Goal: Task Accomplishment & Management: Use online tool/utility

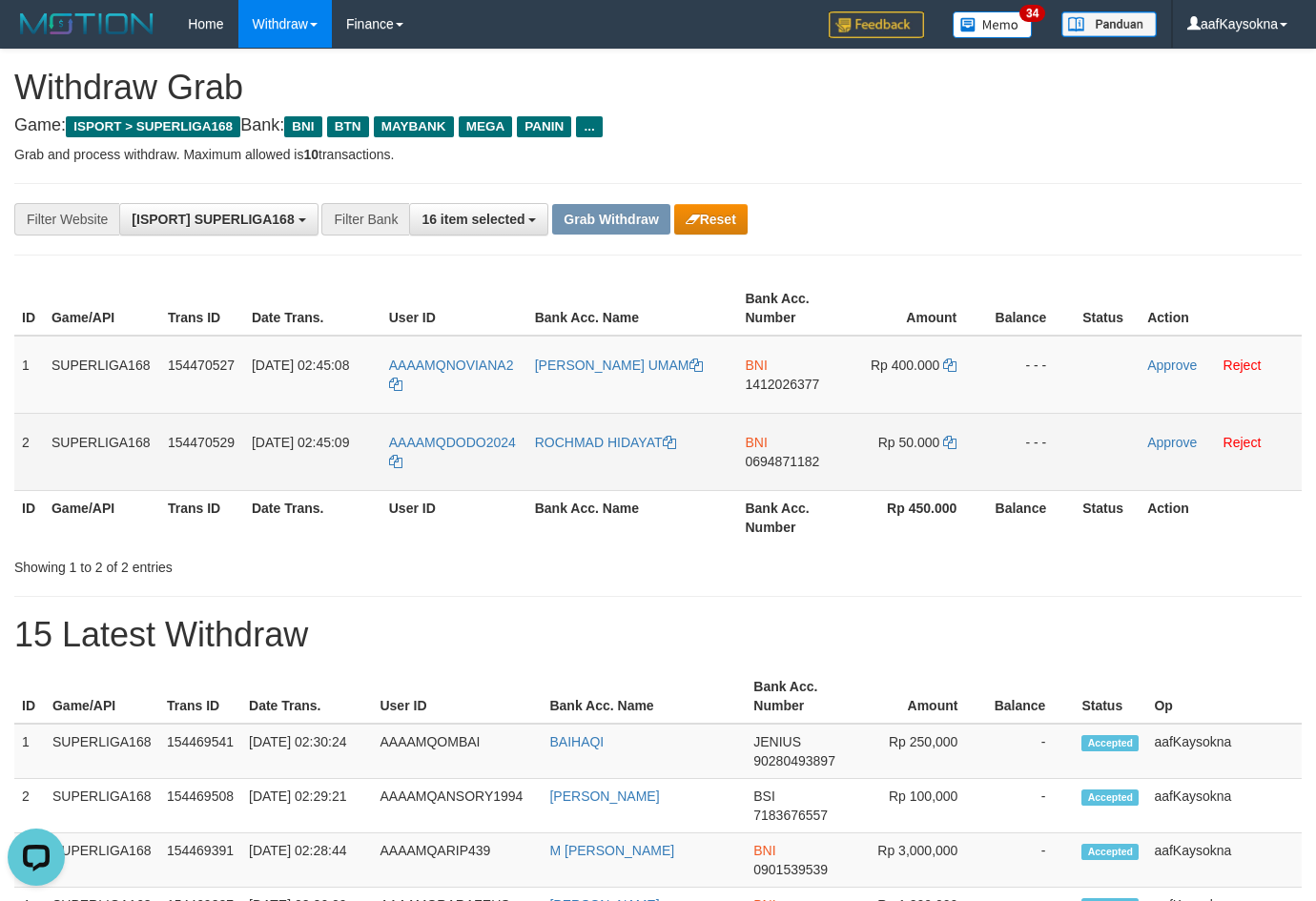
drag, startPoint x: 13, startPoint y: 369, endPoint x: 237, endPoint y: 482, distance: 250.9
click at [315, 403] on div "ID Game/API Trans ID Date Trans. User ID Bank Acc. Name Bank Acc. Number Amount…" at bounding box center [658, 412] width 1316 height 274
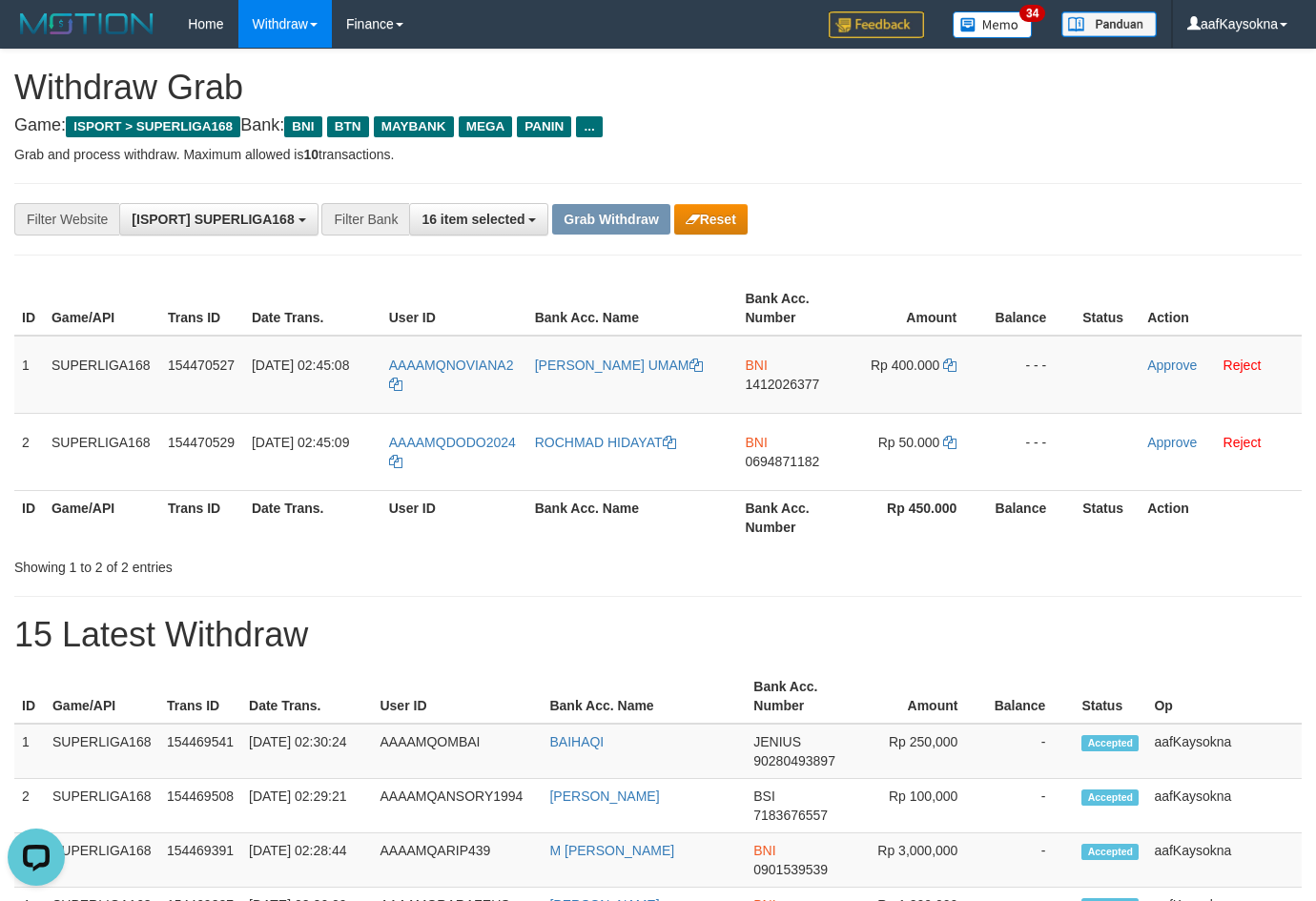
drag, startPoint x: 210, startPoint y: 509, endPoint x: 434, endPoint y: 521, distance: 224.3
click at [211, 509] on th "Trans ID" at bounding box center [202, 517] width 84 height 54
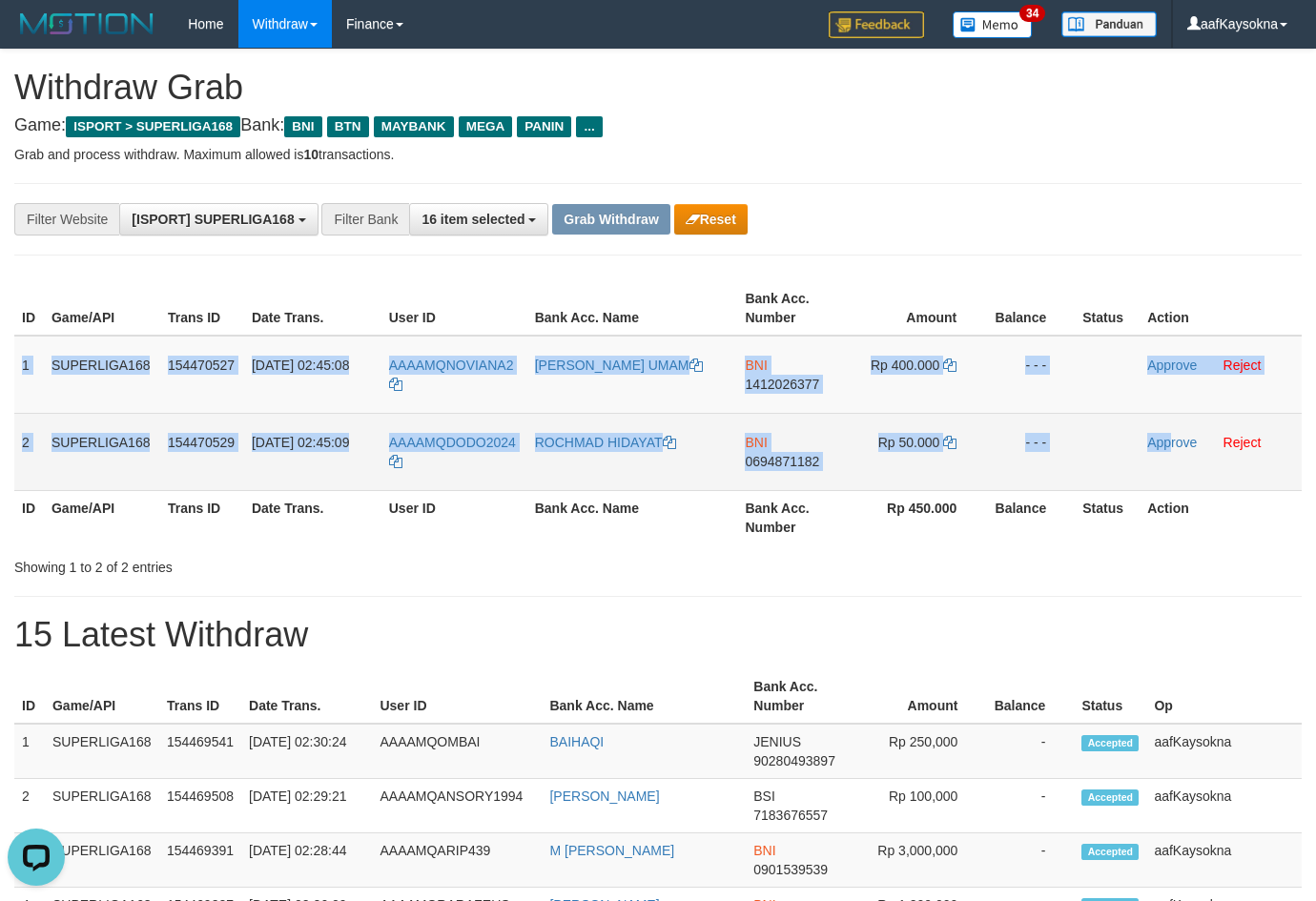
drag, startPoint x: 16, startPoint y: 384, endPoint x: 1170, endPoint y: 481, distance: 1158.1
click at [1170, 481] on tbody "1 SUPERLIGA168 154470527 01/09/2025 02:45:08 AAAAMQNOVIANA2 MOHAMMAD KHOIRUL UM…" at bounding box center [658, 413] width 1287 height 155
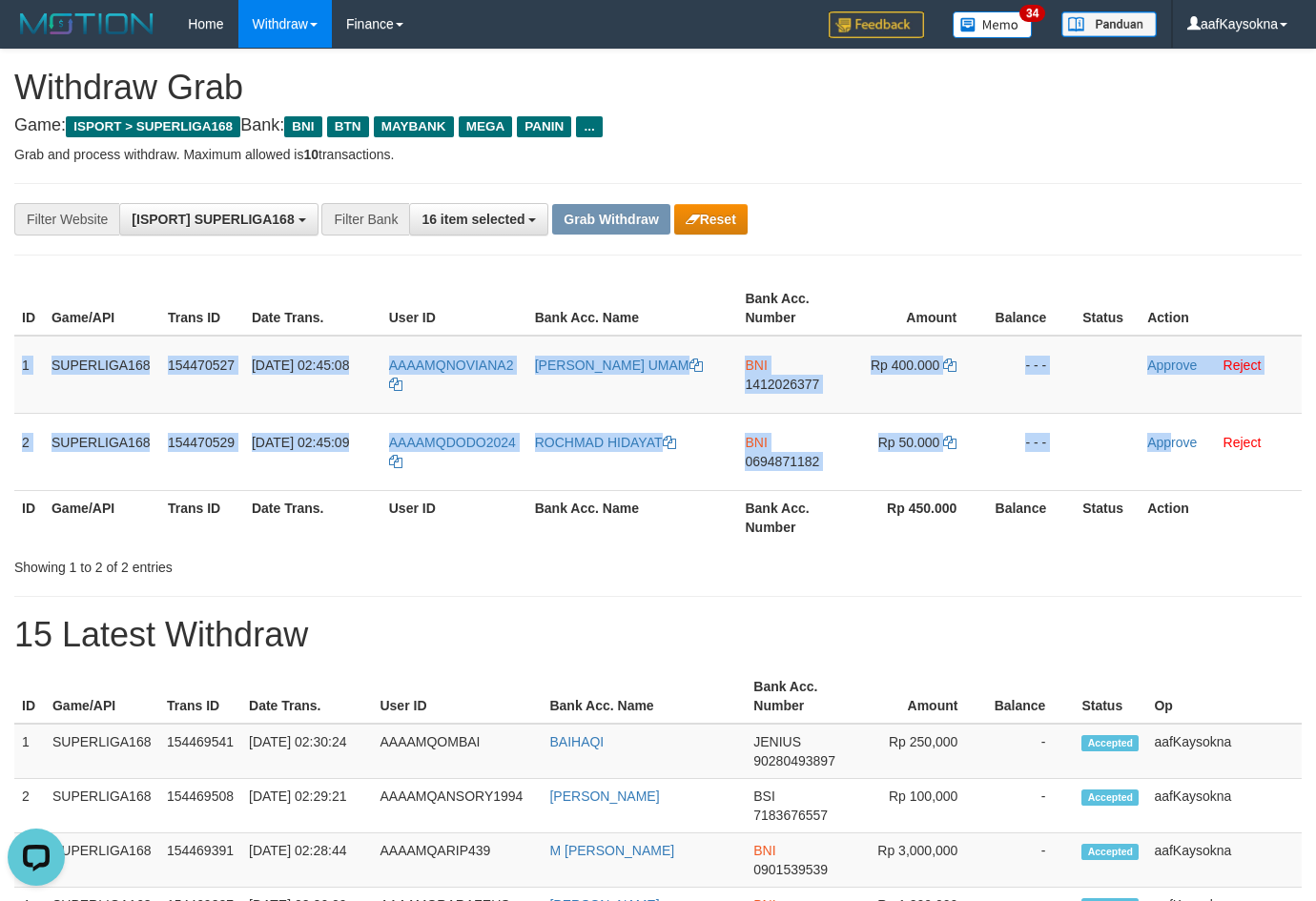
copy tbody "1 SUPERLIGA168 154470527 01/09/2025 02:45:08 AAAAMQNOVIANA2 MOHAMMAD KHOIRUL UM…"
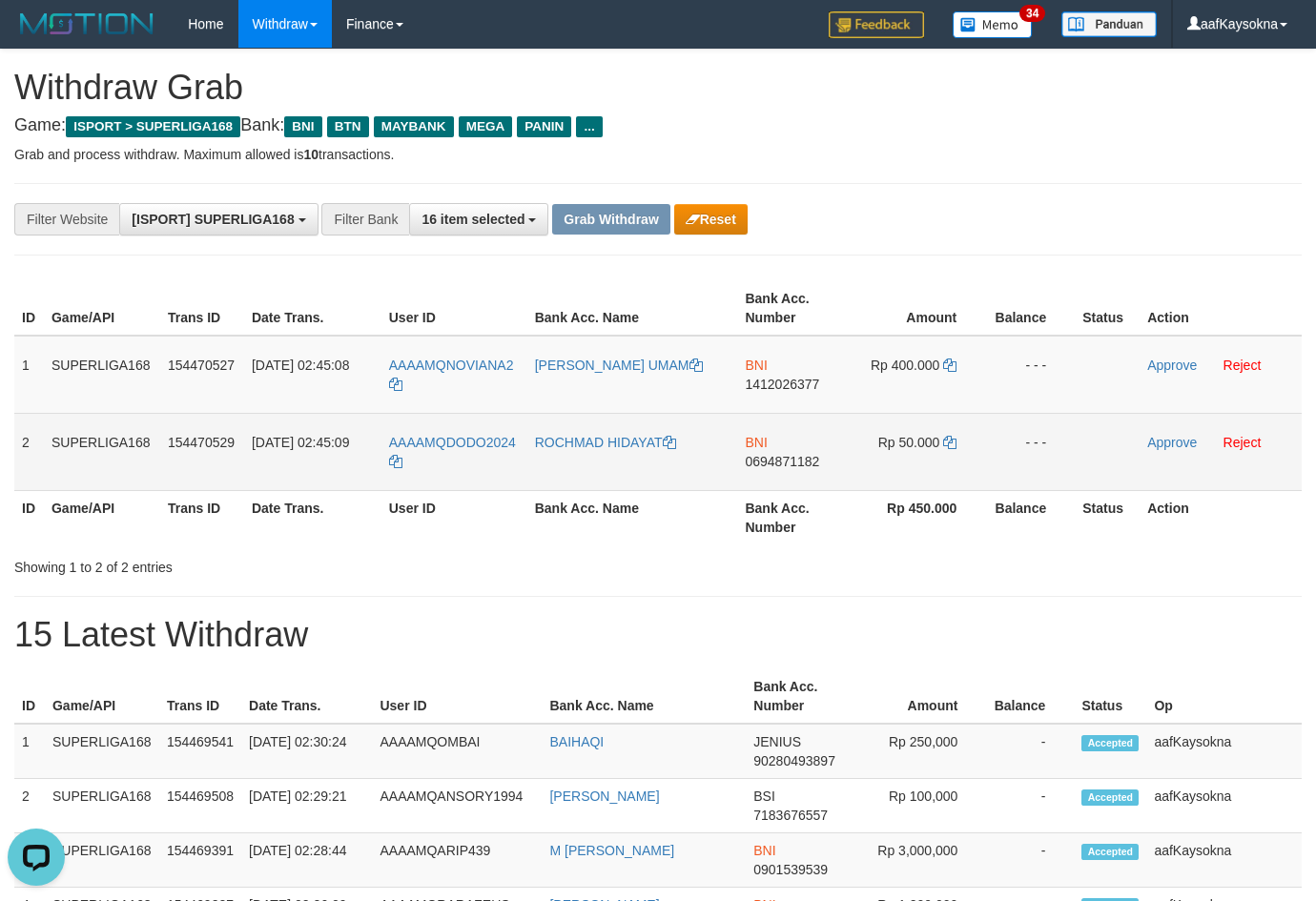
drag, startPoint x: 768, startPoint y: 502, endPoint x: 634, endPoint y: 425, distance: 154.5
click at [767, 502] on th "Bank Acc. Number" at bounding box center [794, 517] width 113 height 54
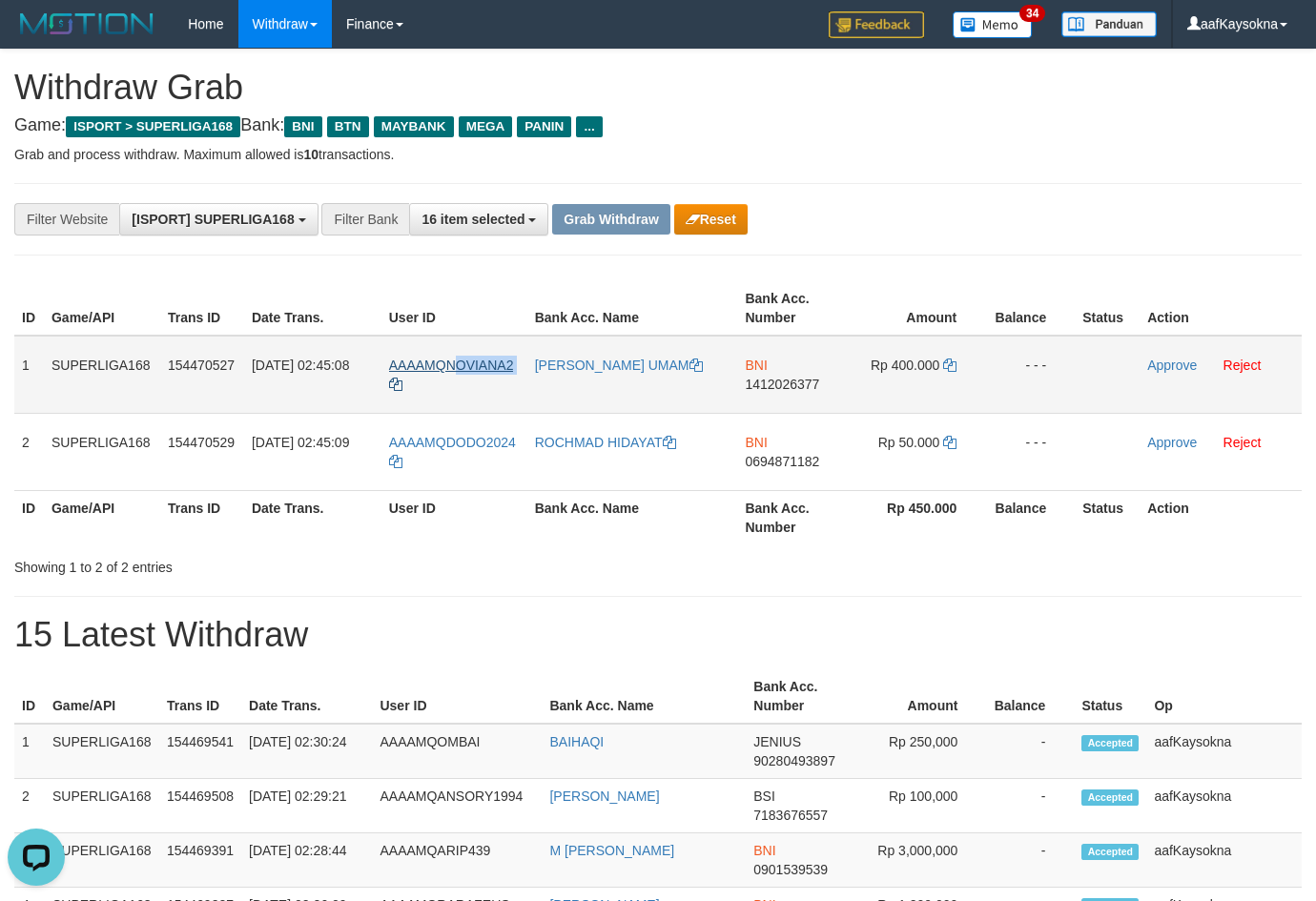
drag, startPoint x: 459, startPoint y: 388, endPoint x: 458, endPoint y: 367, distance: 21.0
click at [458, 367] on td "AAAAMQNOVIANA2" at bounding box center [454, 374] width 146 height 78
copy link "OVIANA2"
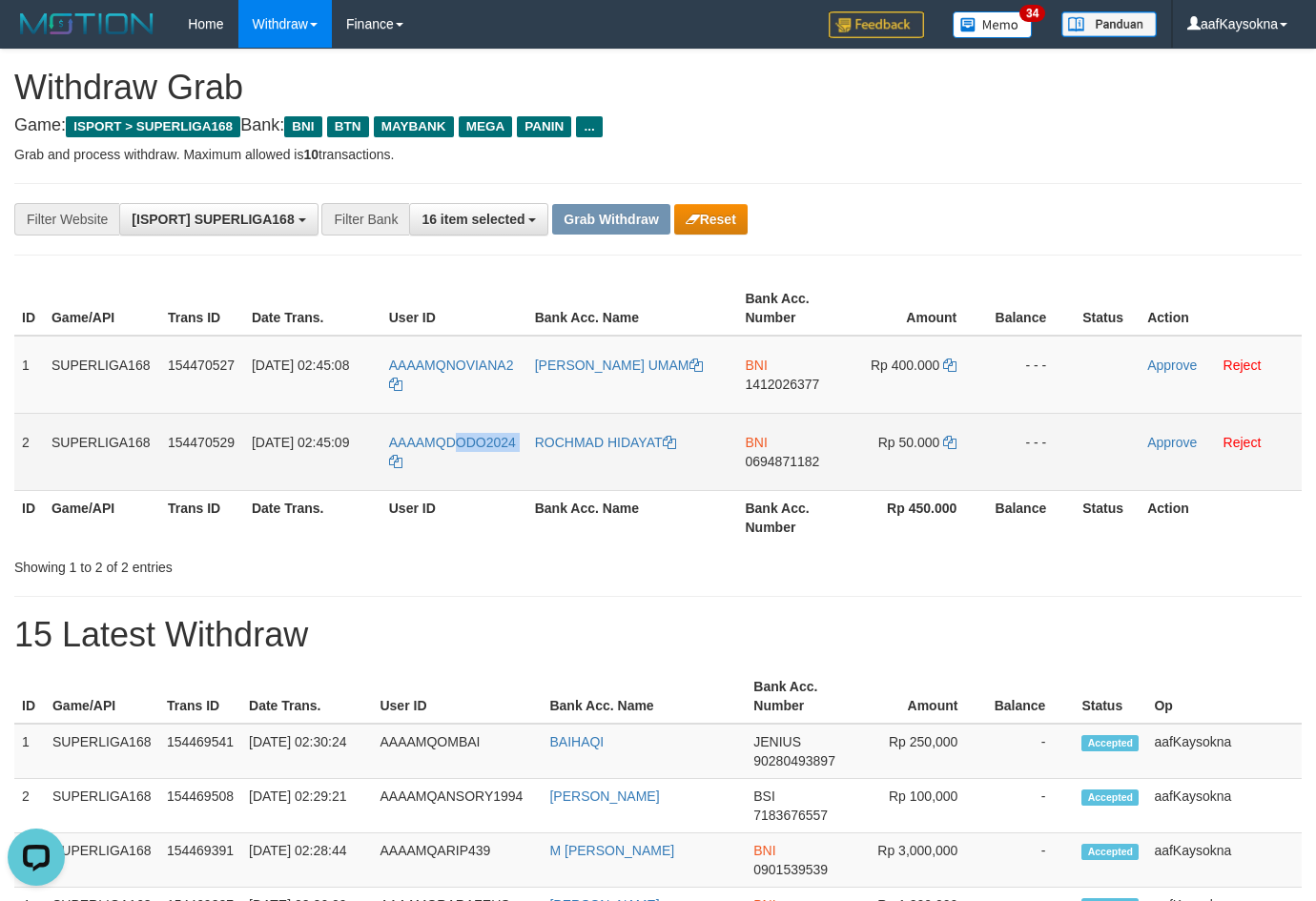
drag, startPoint x: 470, startPoint y: 458, endPoint x: 457, endPoint y: 428, distance: 32.7
click at [457, 428] on td "AAAAMQDODO2024" at bounding box center [454, 451] width 146 height 78
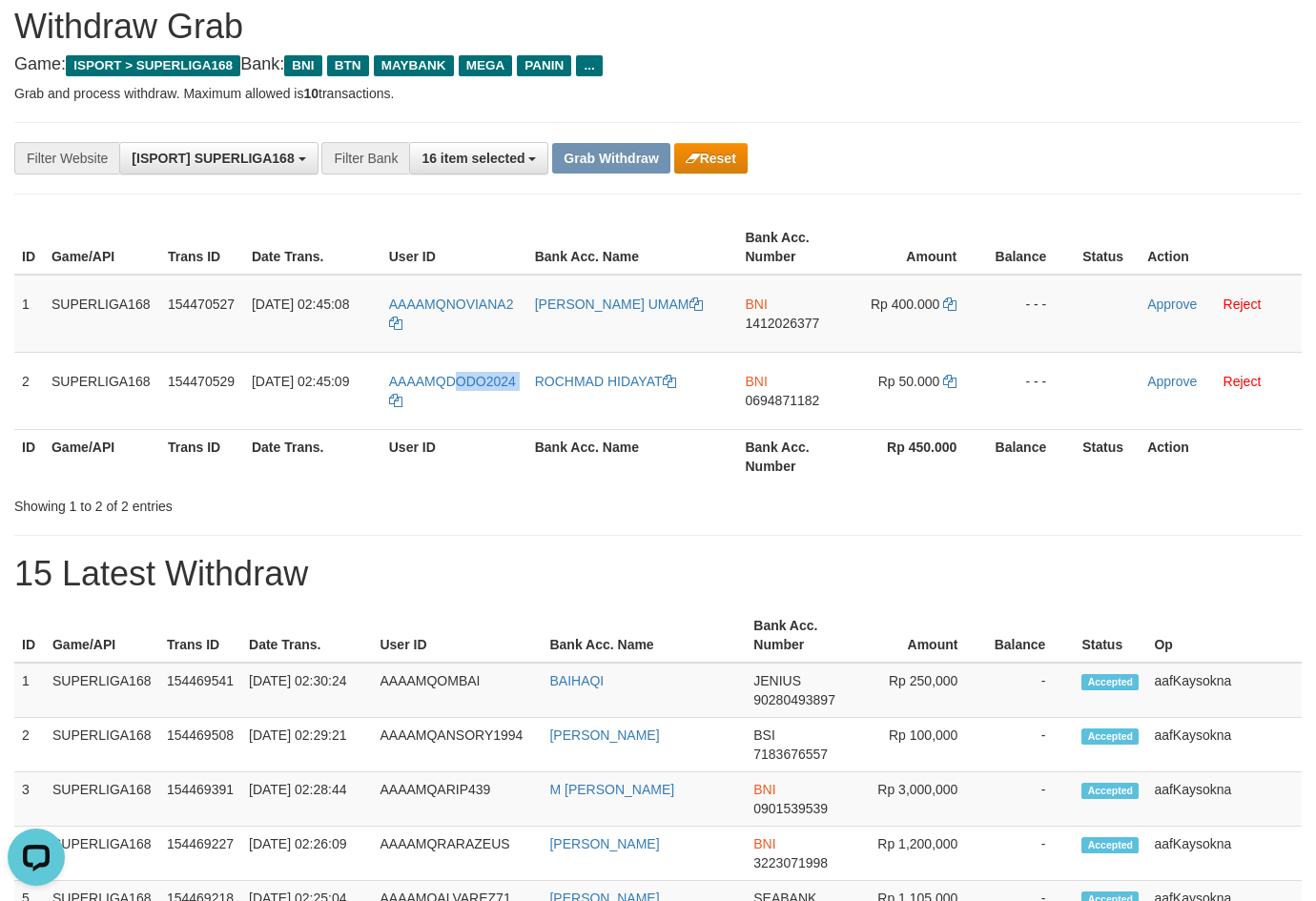
scroll to position [95, 0]
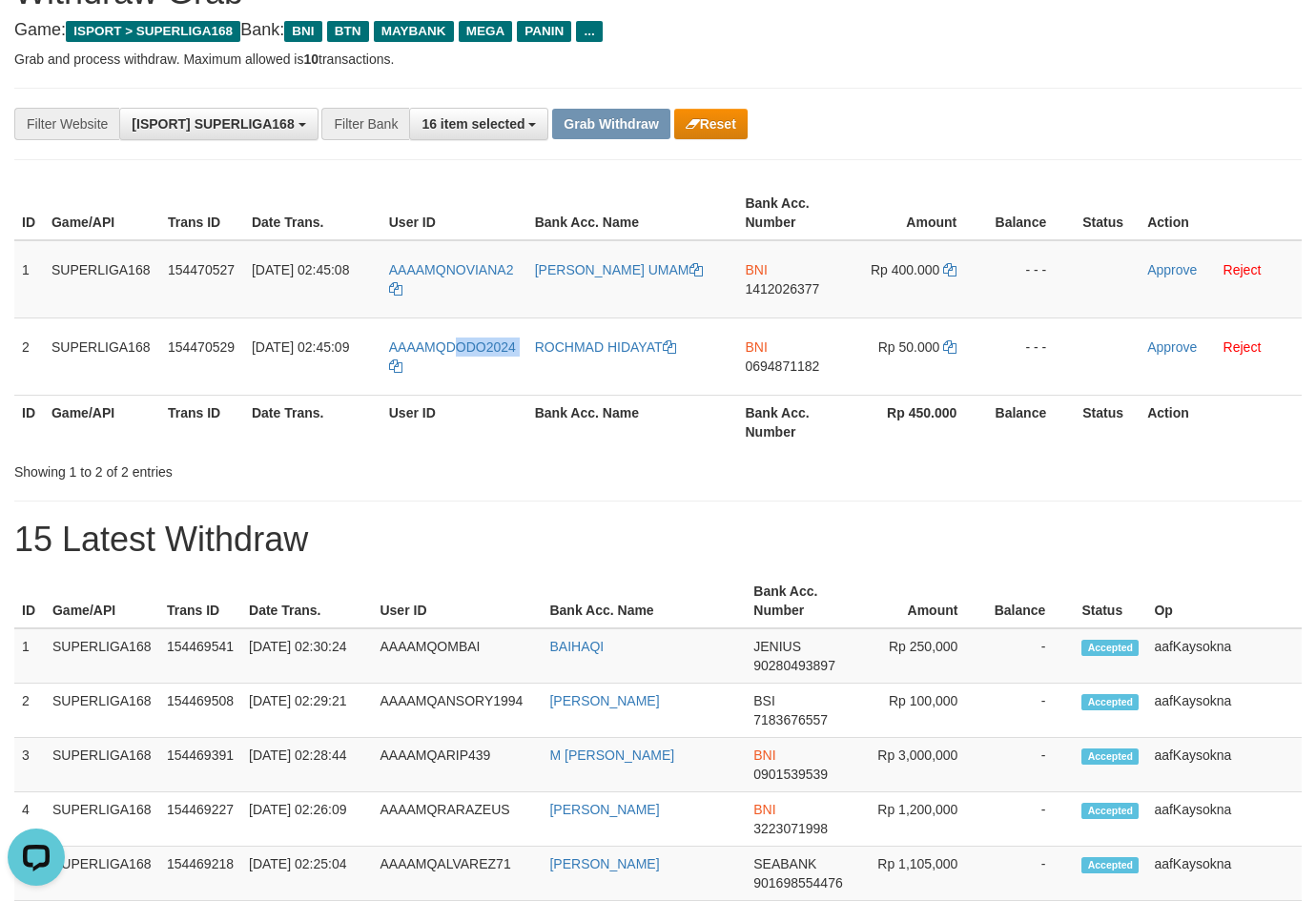
copy link "ODO2024"
click at [799, 287] on span "1412026377" at bounding box center [781, 289] width 75 height 16
click at [768, 289] on span "1412026377" at bounding box center [781, 289] width 75 height 16
click at [769, 289] on span "1412026377" at bounding box center [781, 289] width 75 height 16
click at [956, 267] on icon at bounding box center [950, 270] width 14 height 14
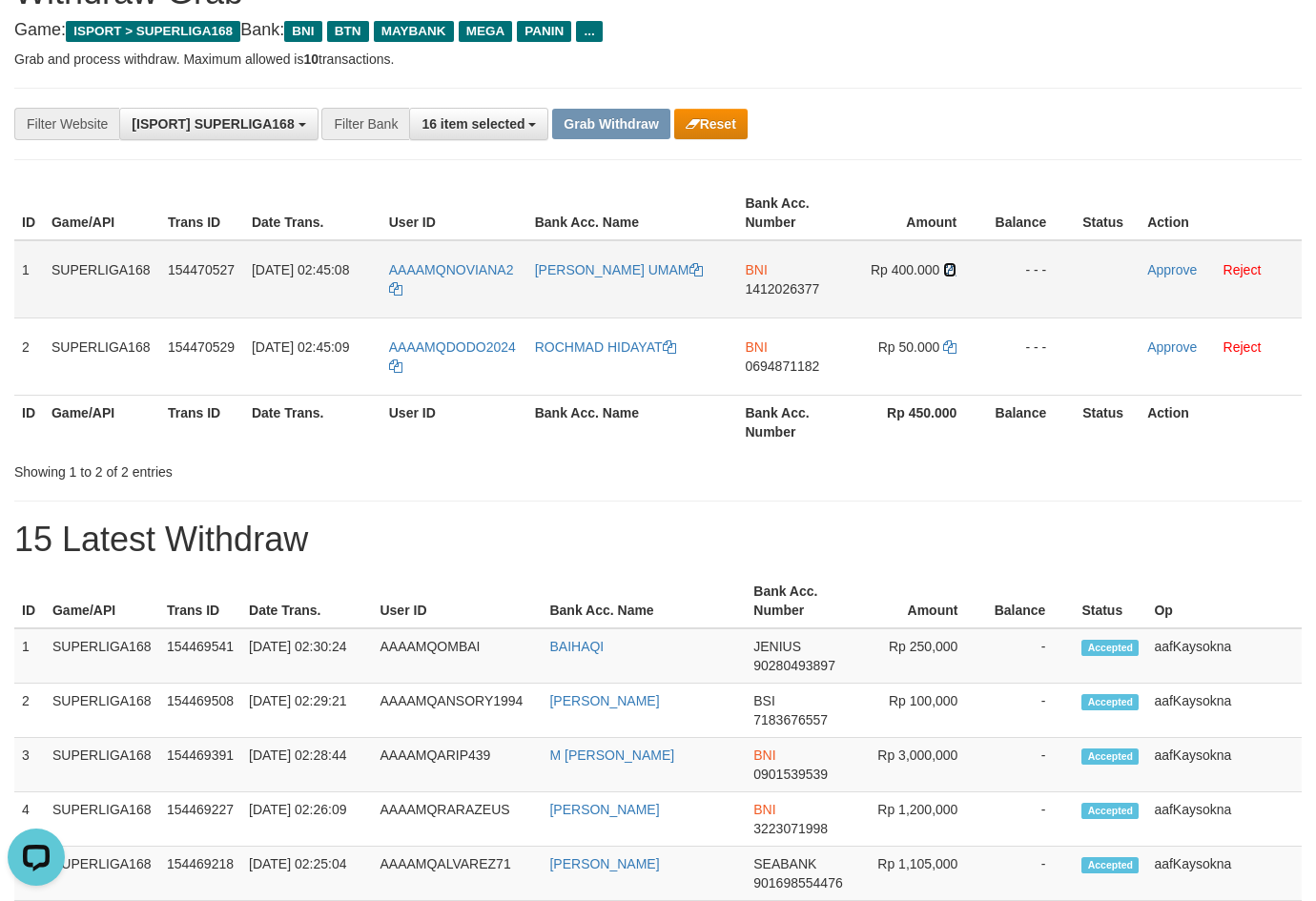
click at [956, 267] on icon at bounding box center [950, 270] width 14 height 14
click at [1149, 271] on link "Approve" at bounding box center [1172, 270] width 49 height 16
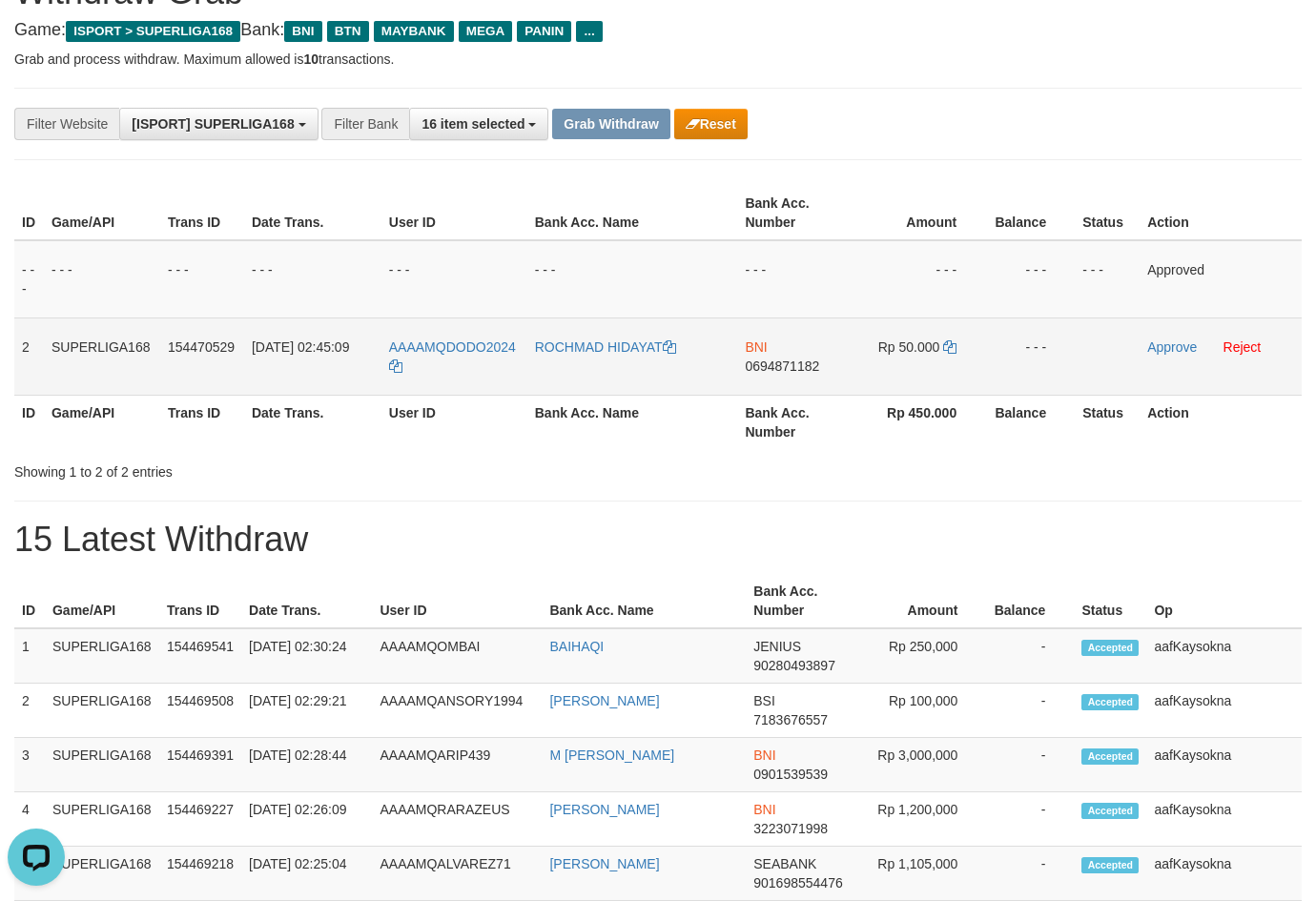
click at [779, 361] on span "0694871182" at bounding box center [781, 366] width 75 height 16
click at [951, 351] on icon at bounding box center [950, 347] width 14 height 14
click at [951, 350] on icon at bounding box center [950, 347] width 14 height 14
click at [1155, 351] on link "Approve" at bounding box center [1172, 347] width 49 height 16
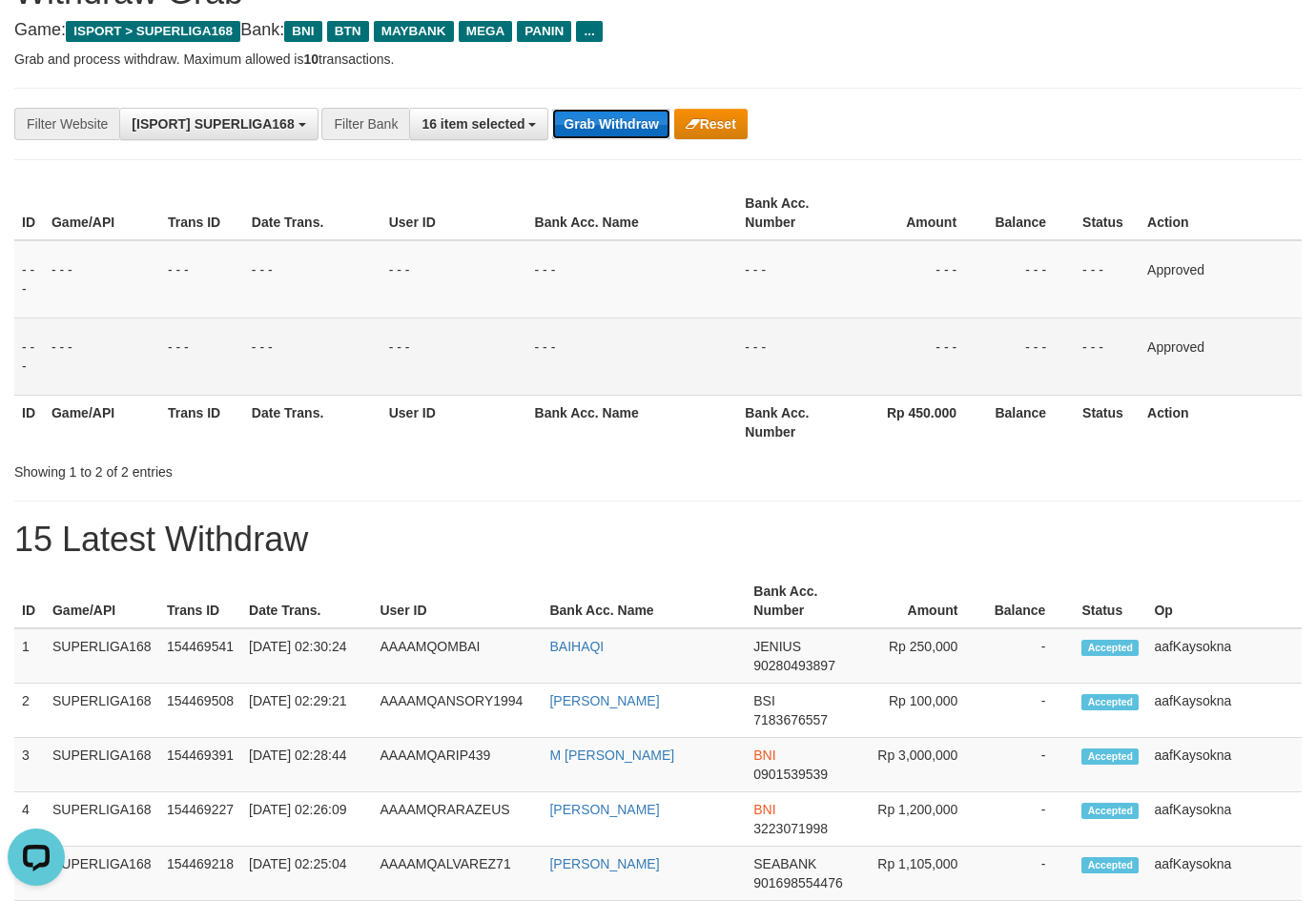
click at [604, 136] on button "Grab Withdraw" at bounding box center [611, 123] width 117 height 30
click at [604, 130] on button "Grab Withdraw" at bounding box center [611, 123] width 117 height 30
drag, startPoint x: 604, startPoint y: 130, endPoint x: 601, endPoint y: 117, distance: 13.3
click at [603, 127] on button "Grab Withdraw" at bounding box center [611, 123] width 117 height 30
click at [600, 117] on button "Grab Withdraw" at bounding box center [611, 123] width 117 height 30
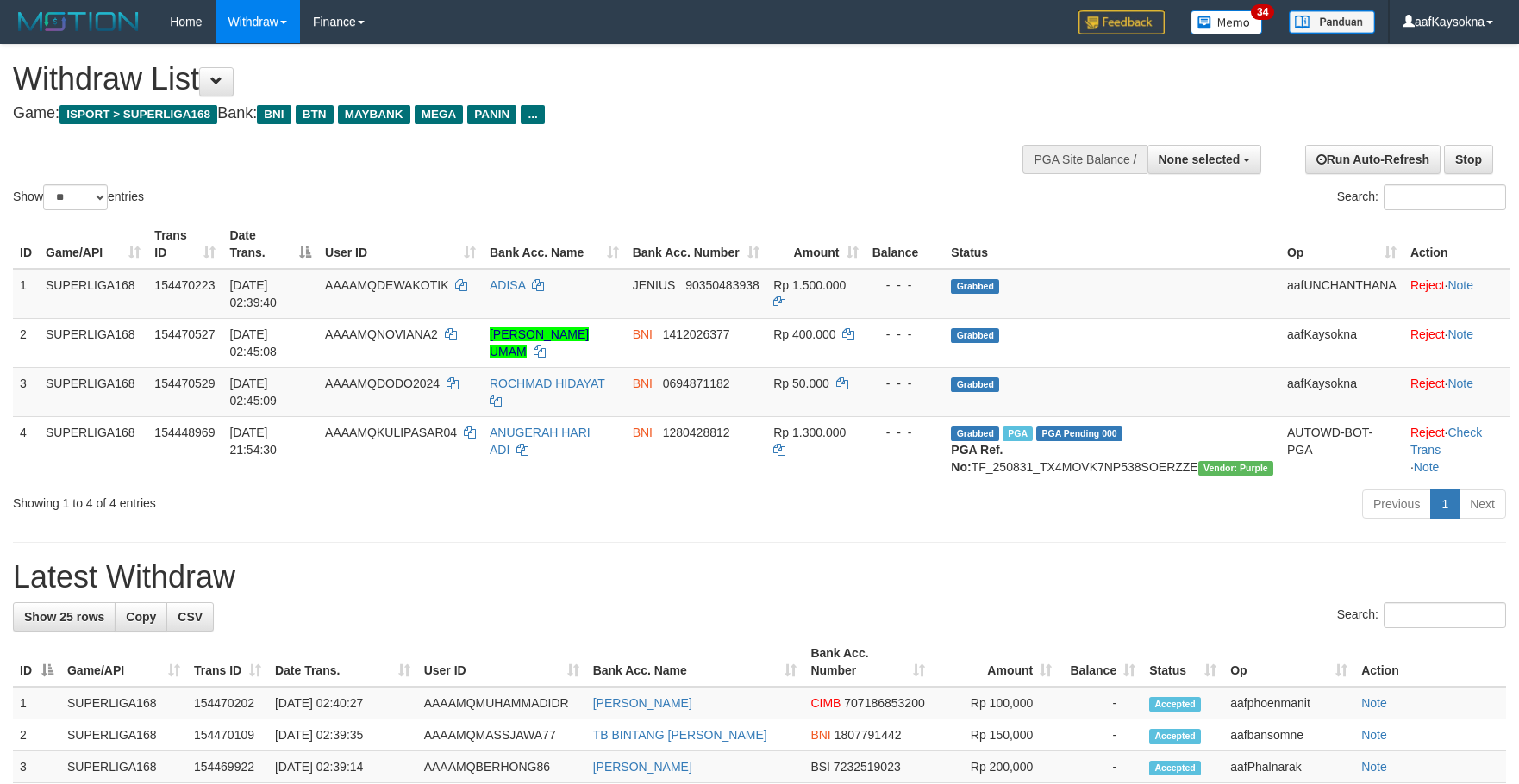
select select
select select "**"
select select
select select "**"
select select
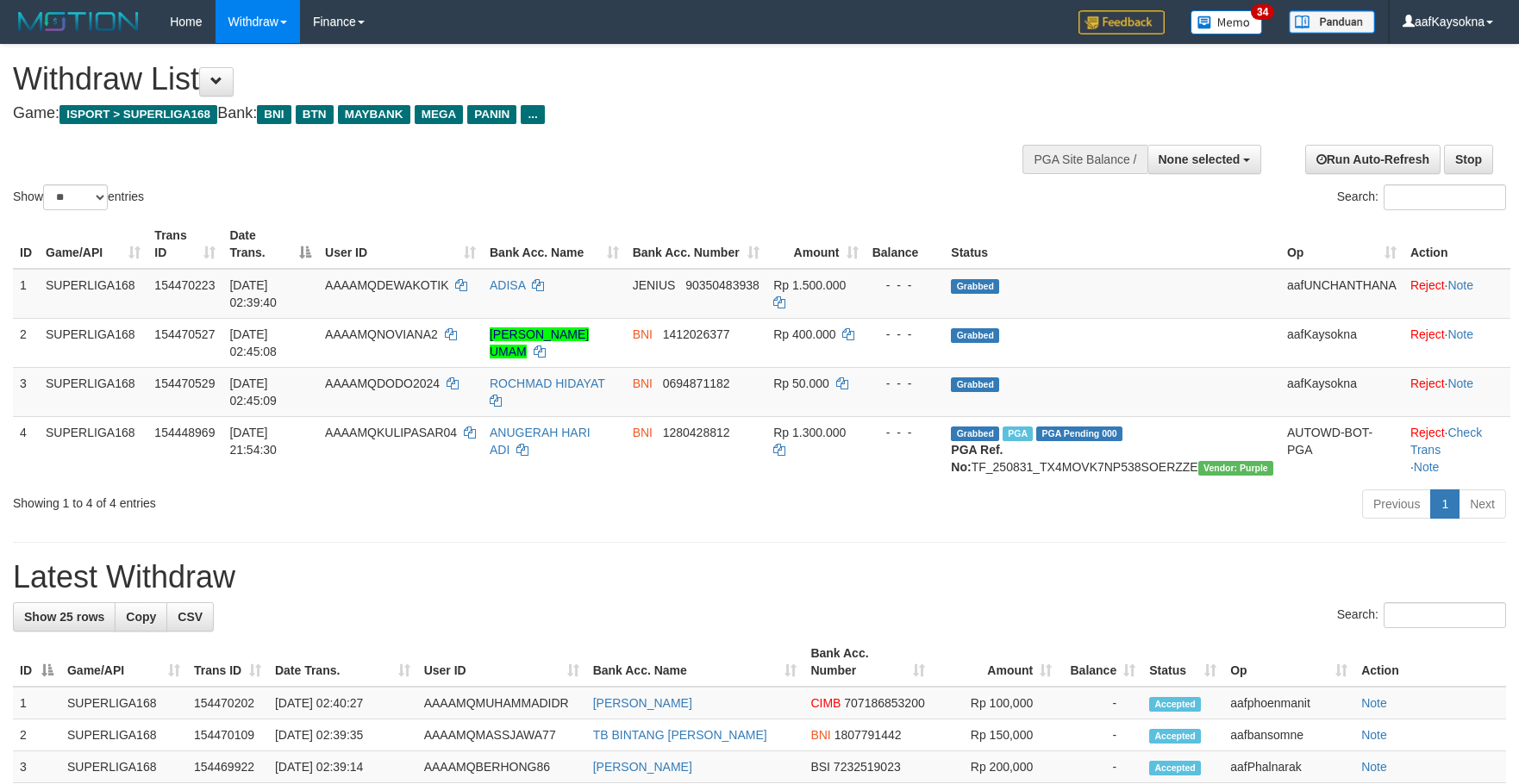
select select "**"
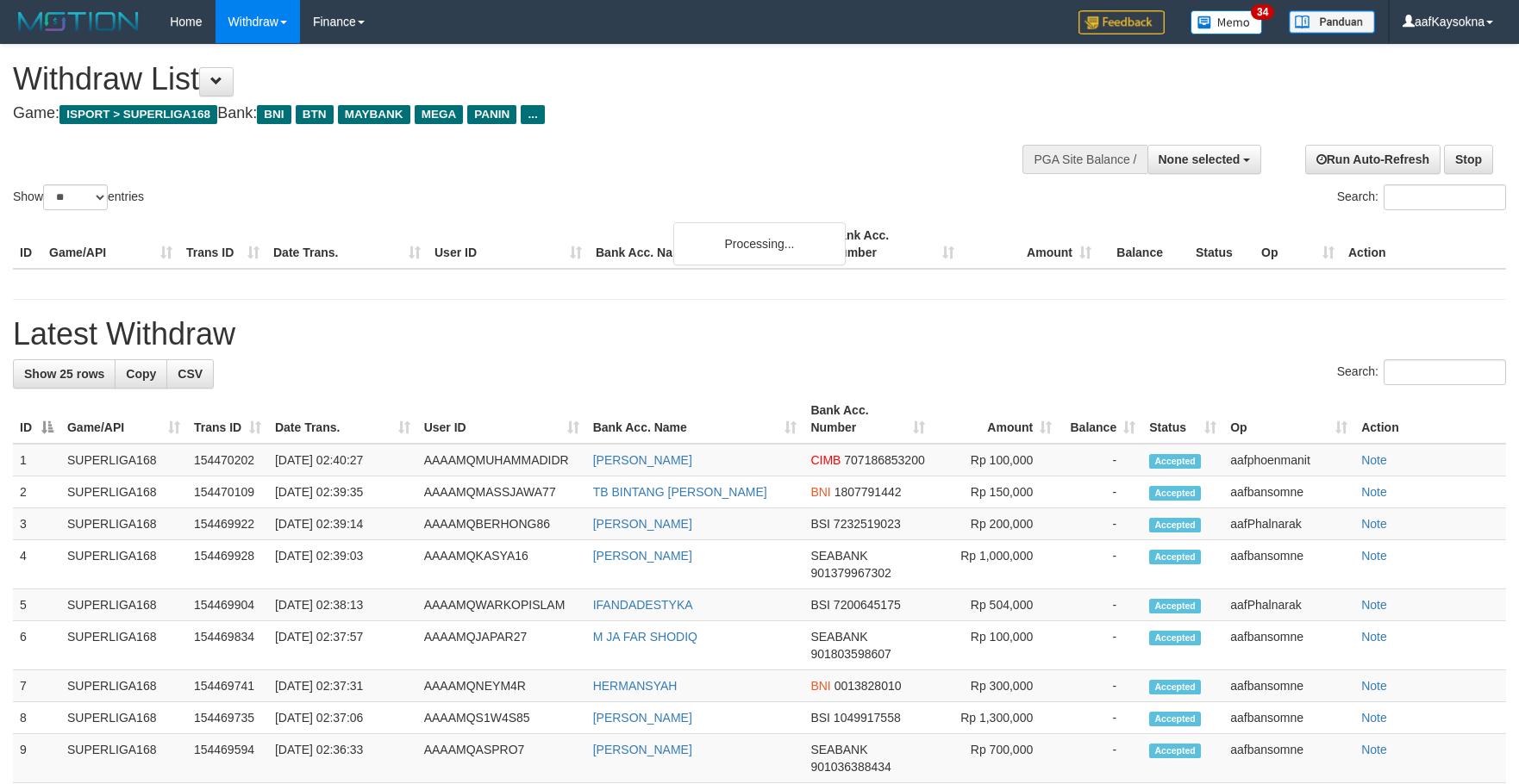
select select
select select "**"
select select
select select "**"
select select
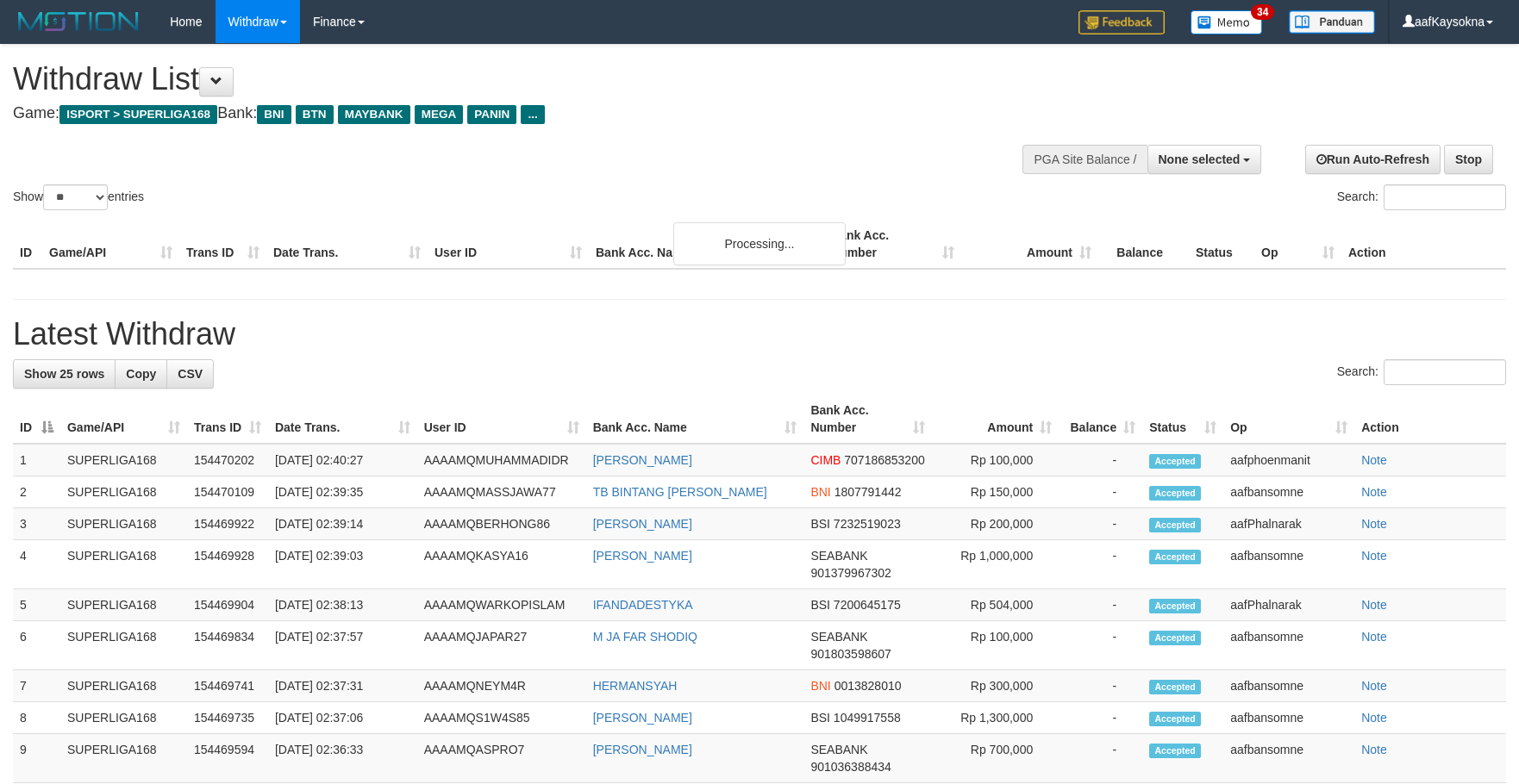
select select "**"
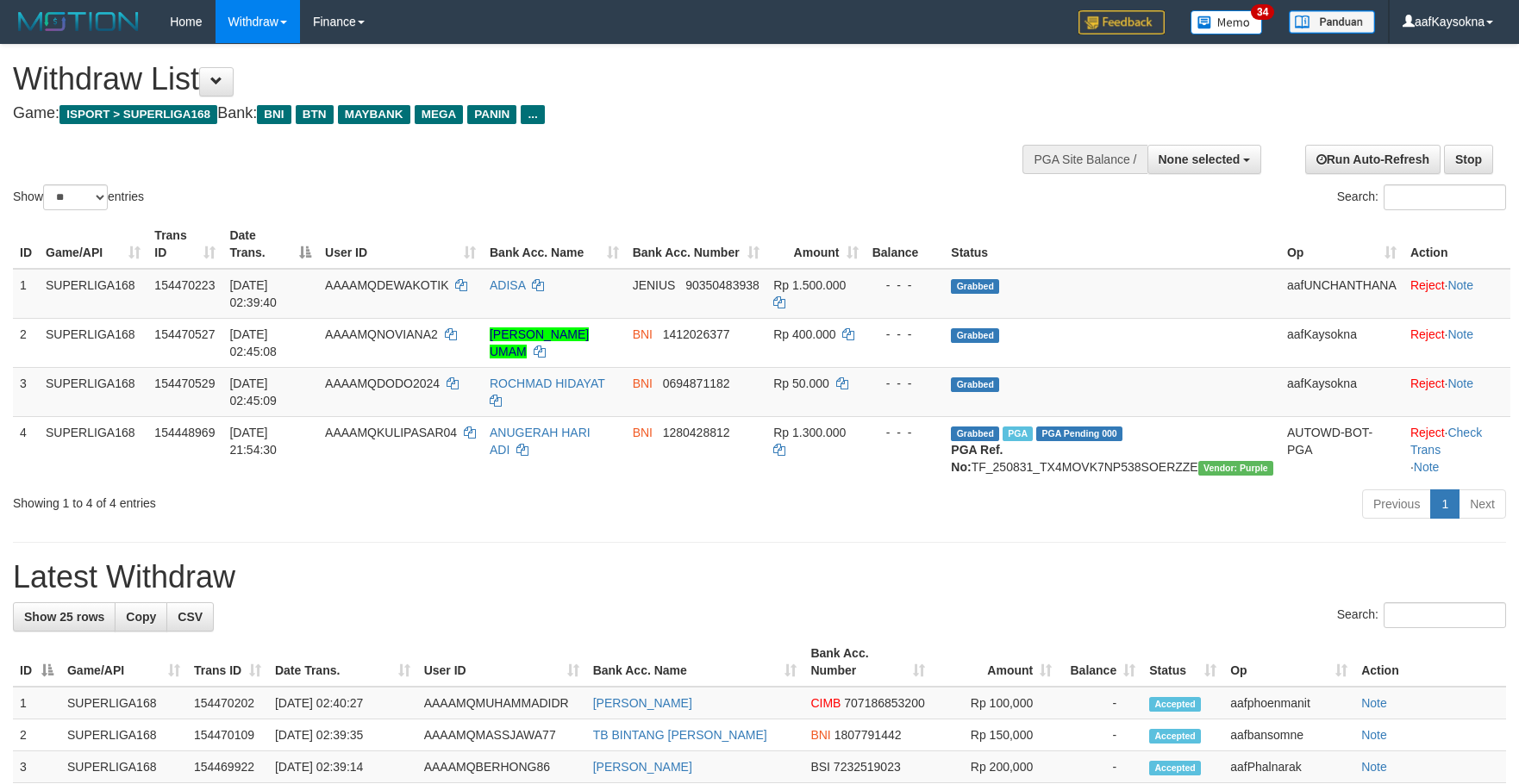
select select
select select "**"
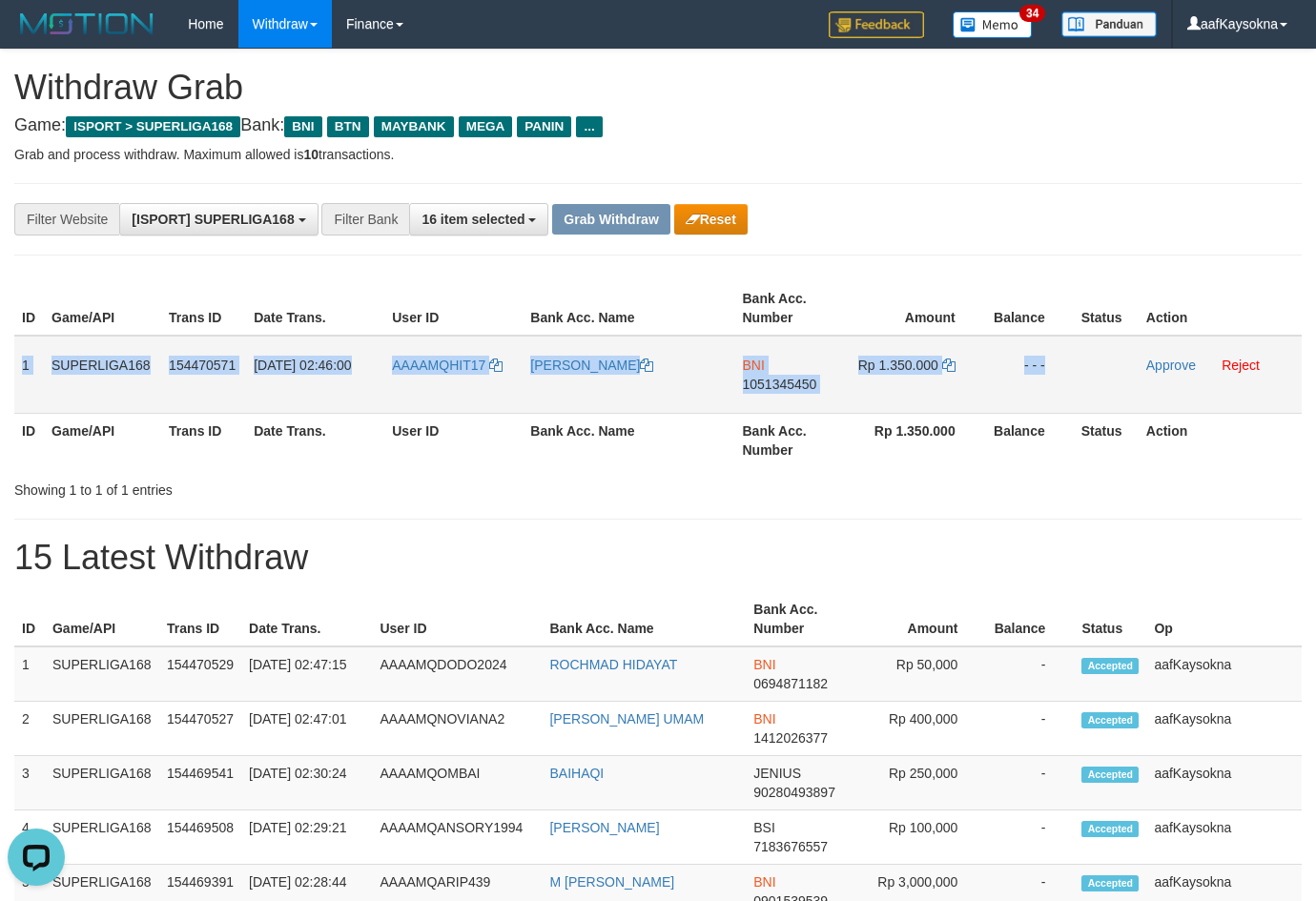
drag, startPoint x: 23, startPoint y: 357, endPoint x: 1108, endPoint y: 399, distance: 1085.8
click at [1108, 399] on tr "1 SUPERLIGA168 154470571 01/09/2025 02:46:00 AAAAMQHIT17 JATMIKO HADI BNI 10513…" at bounding box center [658, 374] width 1287 height 78
copy tr "1 SUPERLIGA168 154470571 01/09/2025 02:46:00 AAAAMQHIT17 JATMIKO HADI BNI 10513…"
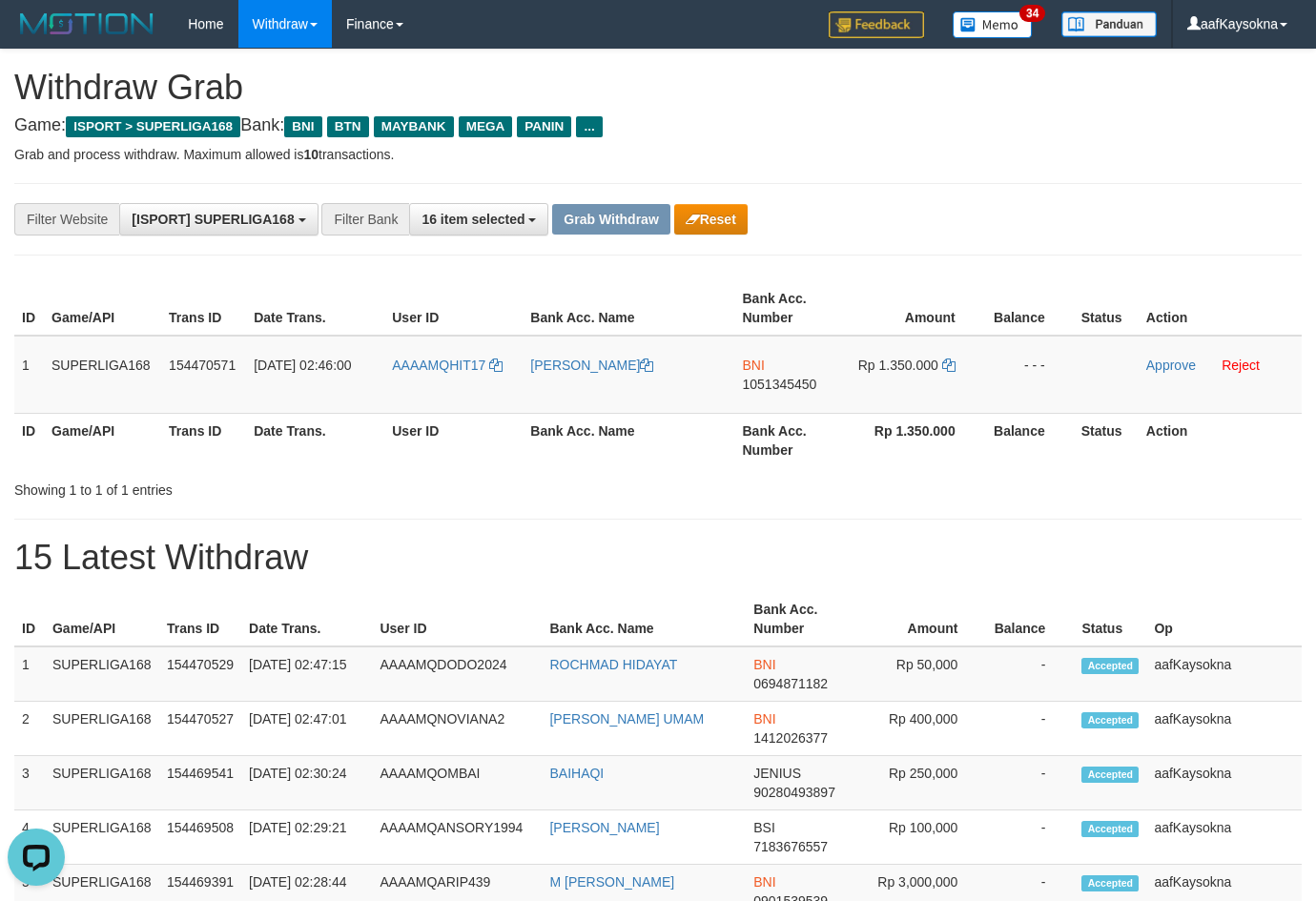
click at [791, 487] on div "Showing 1 to 1 of 1 entries" at bounding box center [658, 486] width 1316 height 27
click at [819, 385] on td "BNI 1051345450" at bounding box center [792, 374] width 113 height 78
click at [793, 380] on span "1051345450" at bounding box center [779, 385] width 75 height 16
click at [954, 362] on icon at bounding box center [949, 365] width 14 height 14
click at [953, 361] on icon at bounding box center [949, 365] width 14 height 14
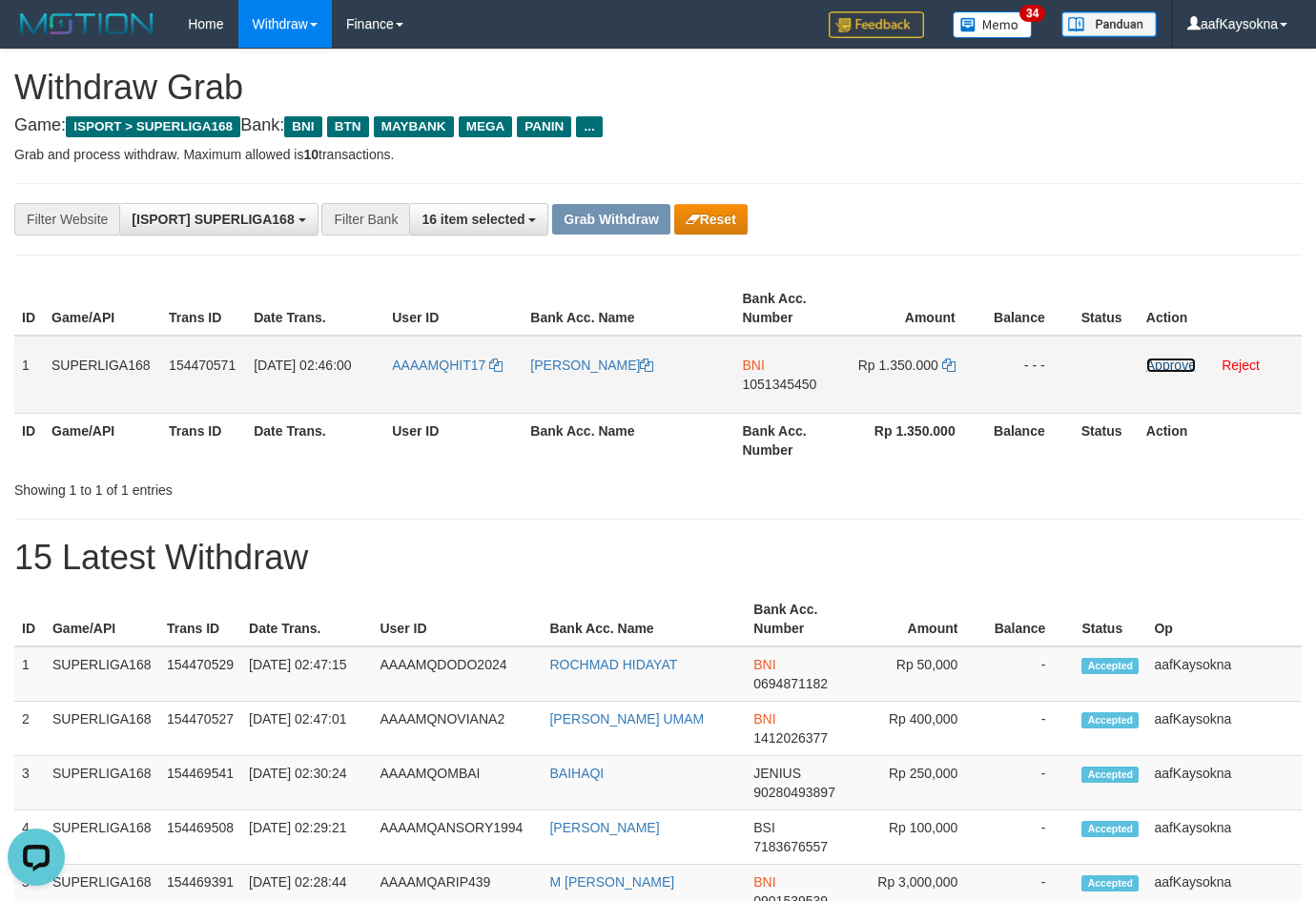
click at [1154, 361] on link "Approve" at bounding box center [1171, 365] width 49 height 16
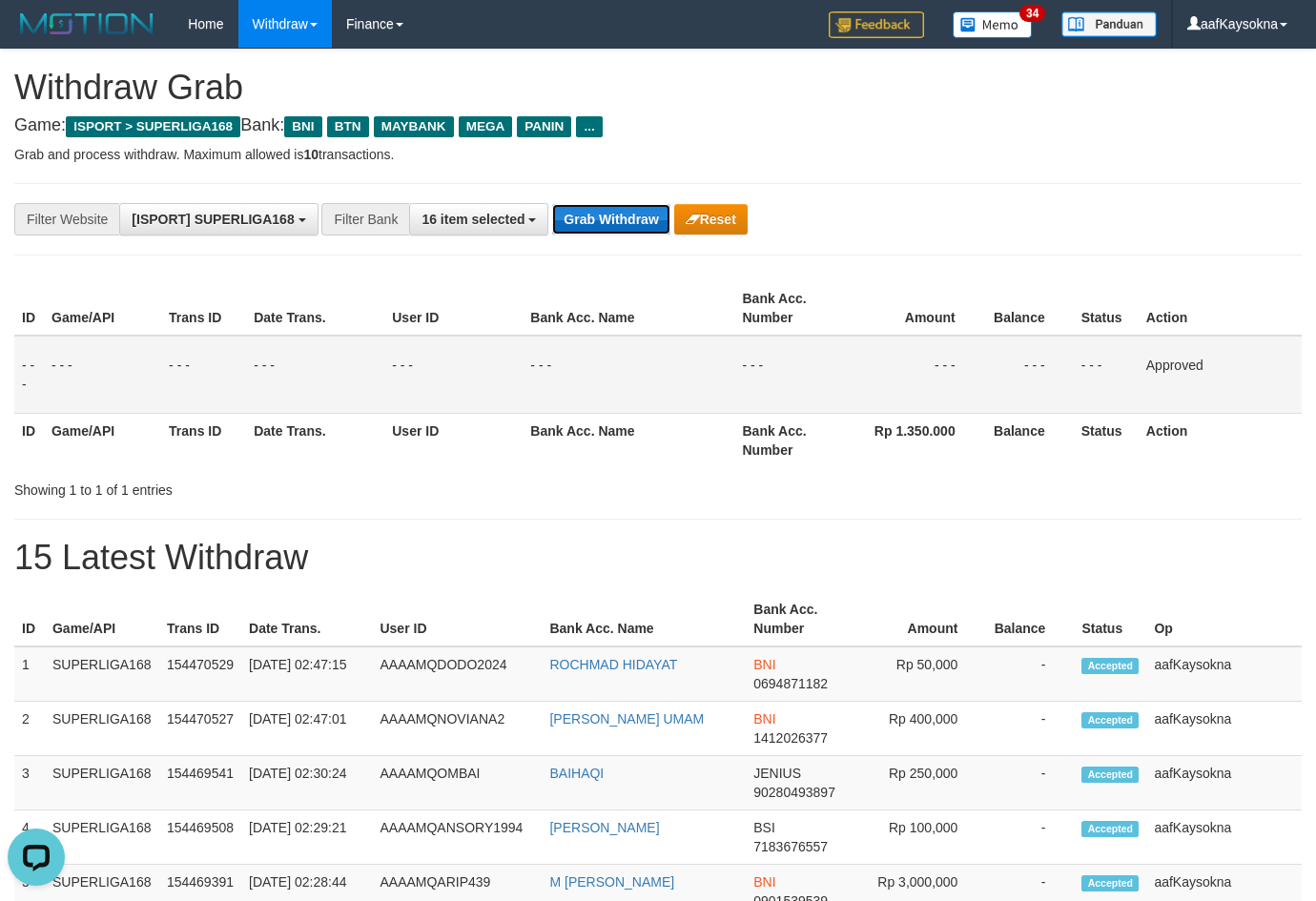
click at [643, 226] on button "Grab Withdraw" at bounding box center [611, 219] width 117 height 30
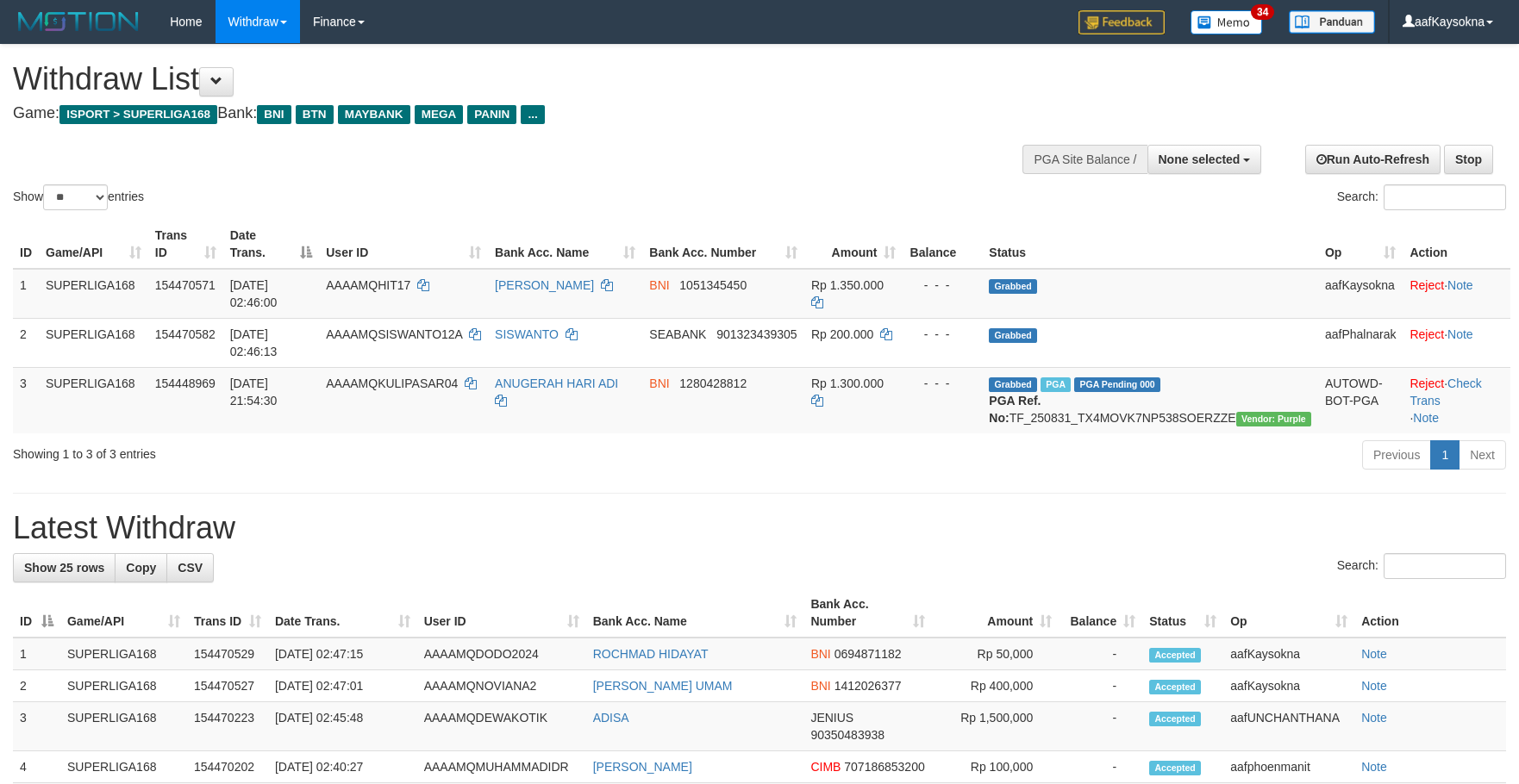
select select
select select "**"
select select
select select "**"
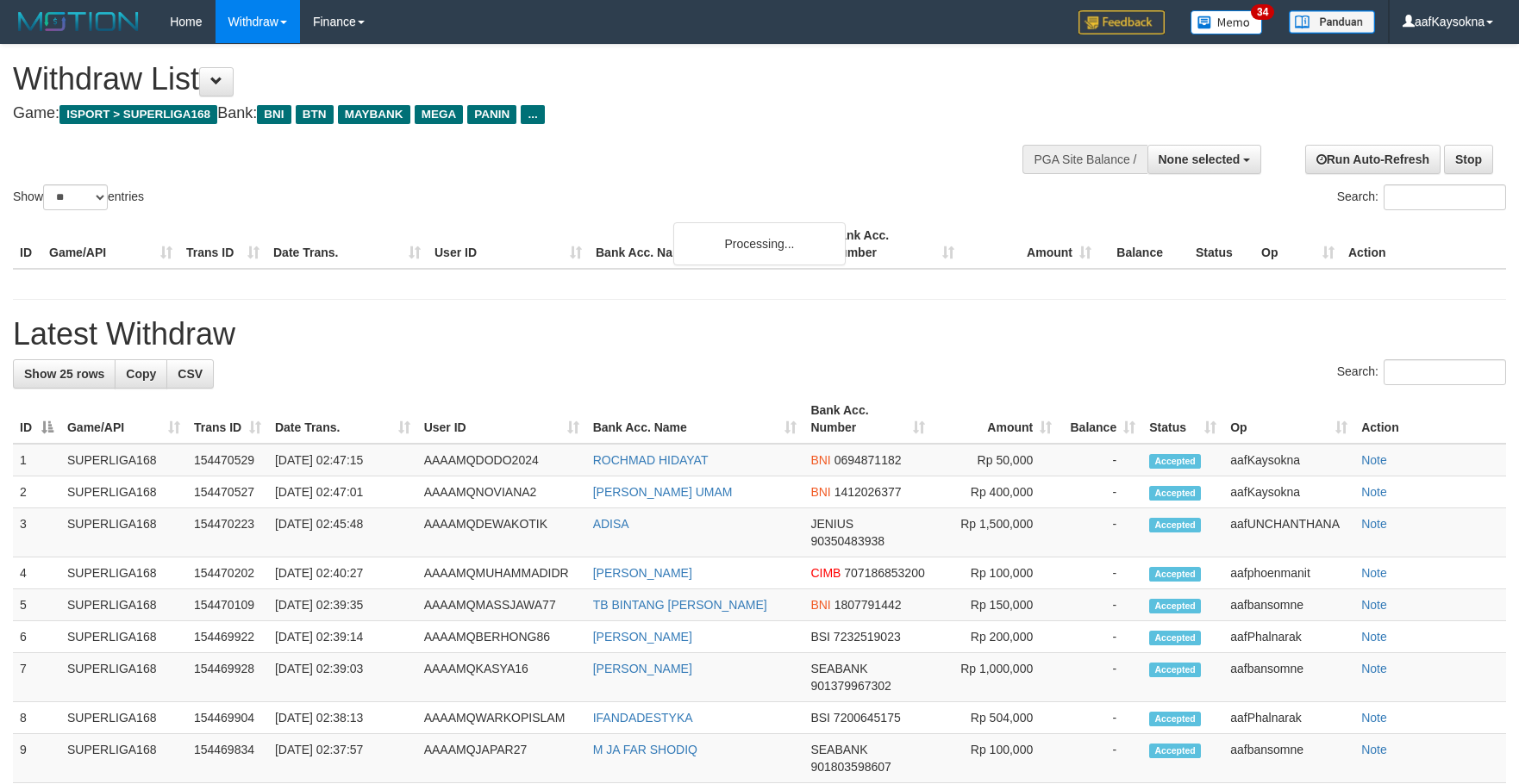
select select
select select "**"
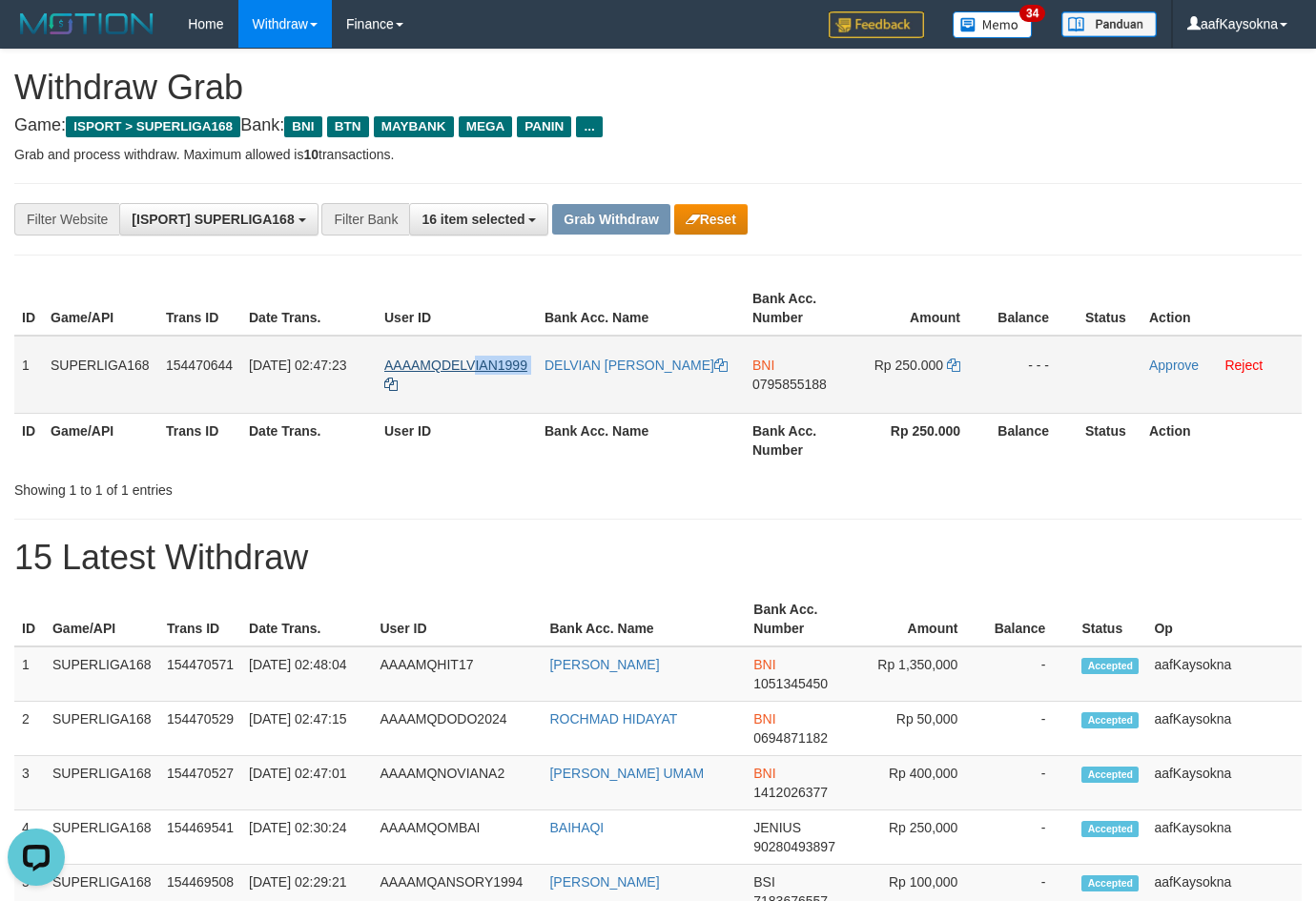
drag, startPoint x: 476, startPoint y: 386, endPoint x: 476, endPoint y: 364, distance: 22.0
click at [476, 364] on td "AAAAMQDELVIAN1999" at bounding box center [456, 374] width 160 height 78
copy link "IAN1999"
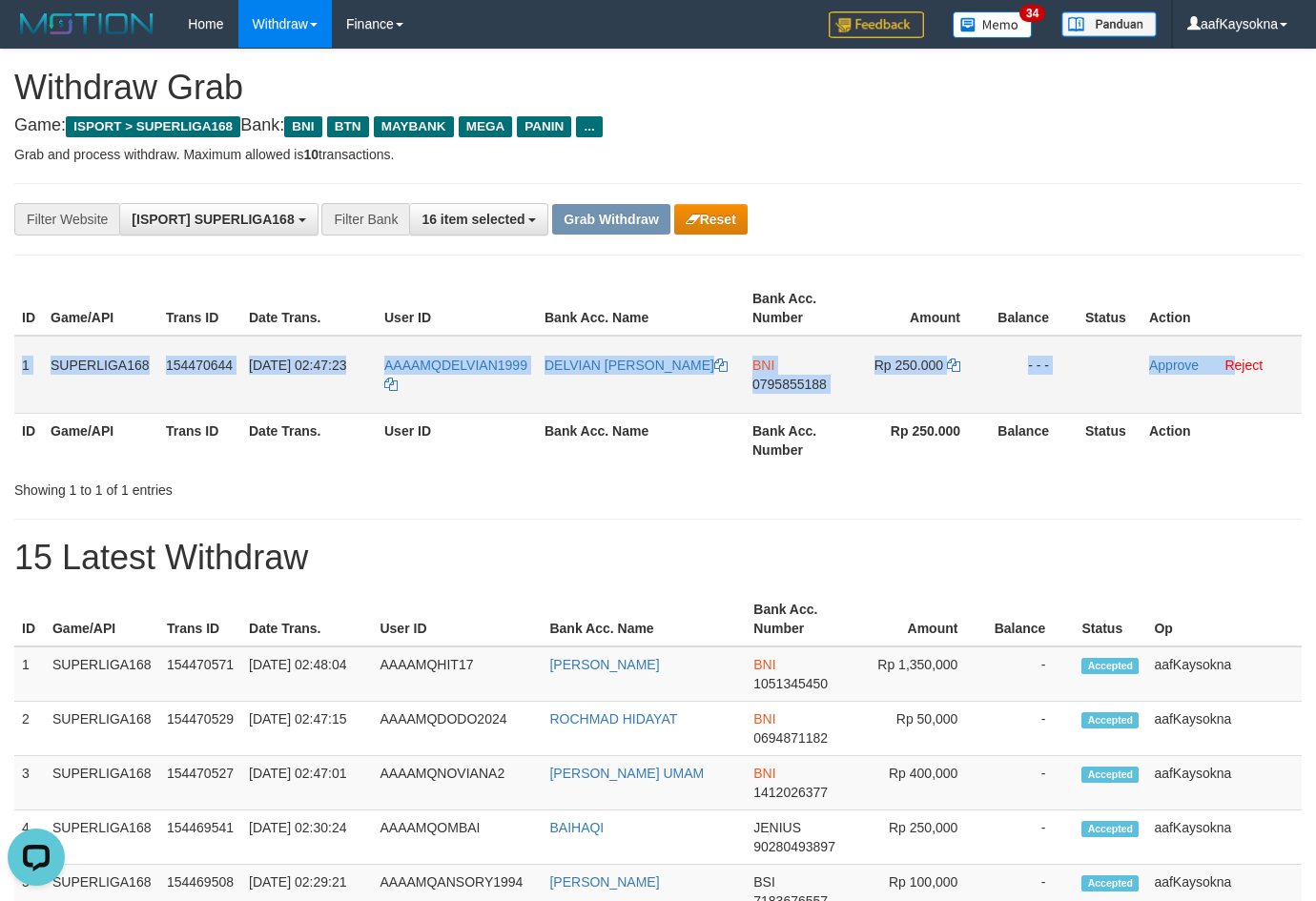
drag, startPoint x: 186, startPoint y: 372, endPoint x: 1232, endPoint y: 376, distance: 1046.0
click at [1232, 376] on tr "1 SUPERLIGA168 154470644 01/09/2025 02:47:23 AAAAMQDELVIAN1999 DELVIAN IKHSAN M…" at bounding box center [658, 374] width 1287 height 78
copy tr "1 SUPERLIGA168 154470644 01/09/2025 02:47:23 AAAAMQDELVIAN1999 DELVIAN IKHSAN M…"
click at [806, 380] on span "0795855188" at bounding box center [789, 385] width 75 height 16
copy tr "1 SUPERLIGA168 154470644 01/09/2025 02:47:23 AAAAMQDELVIAN1999 DELVIAN IKHSAN M…"
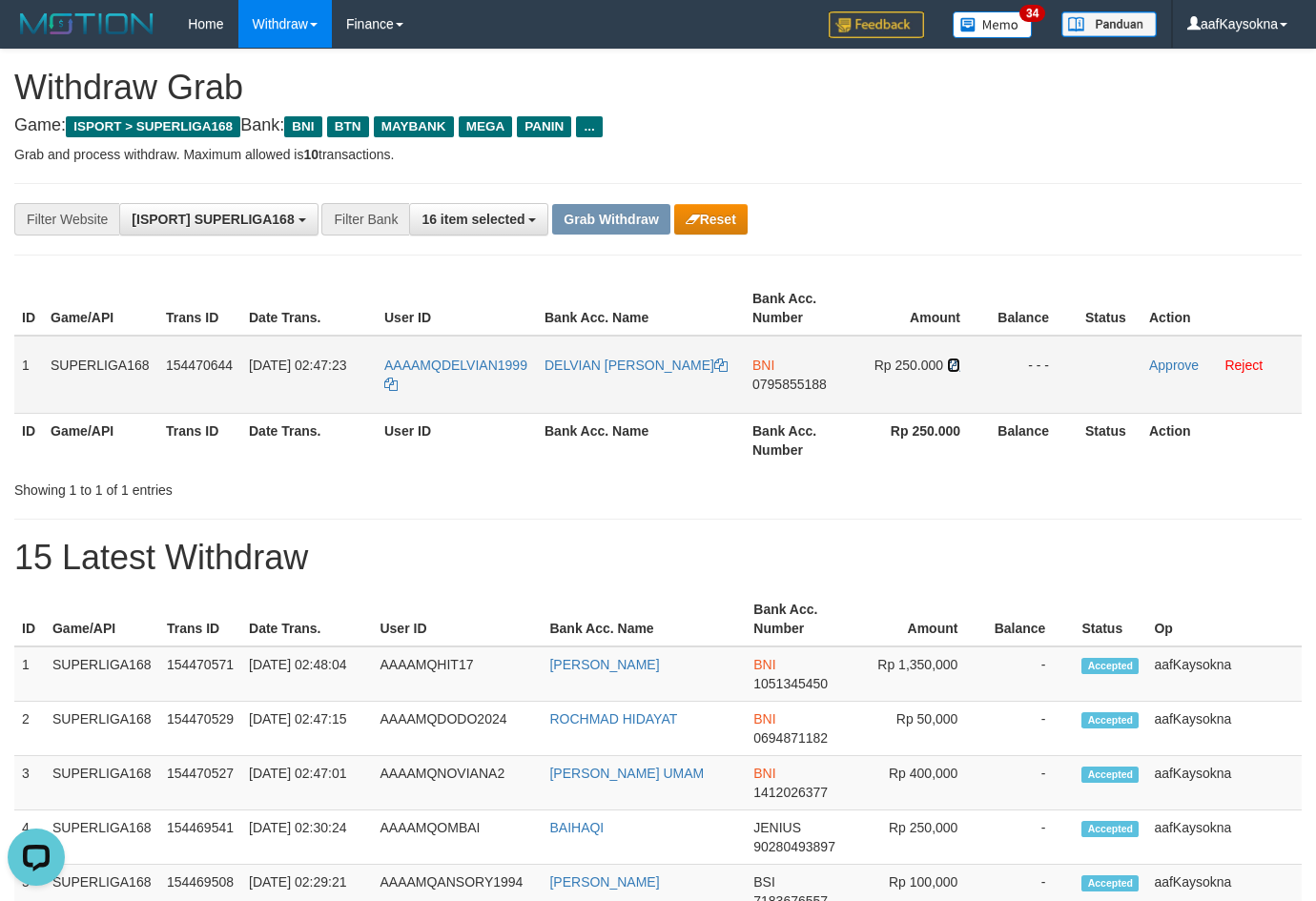
click at [956, 361] on icon at bounding box center [954, 365] width 14 height 14
click at [956, 362] on icon at bounding box center [954, 365] width 14 height 14
click at [1153, 368] on link "Approve" at bounding box center [1174, 365] width 49 height 16
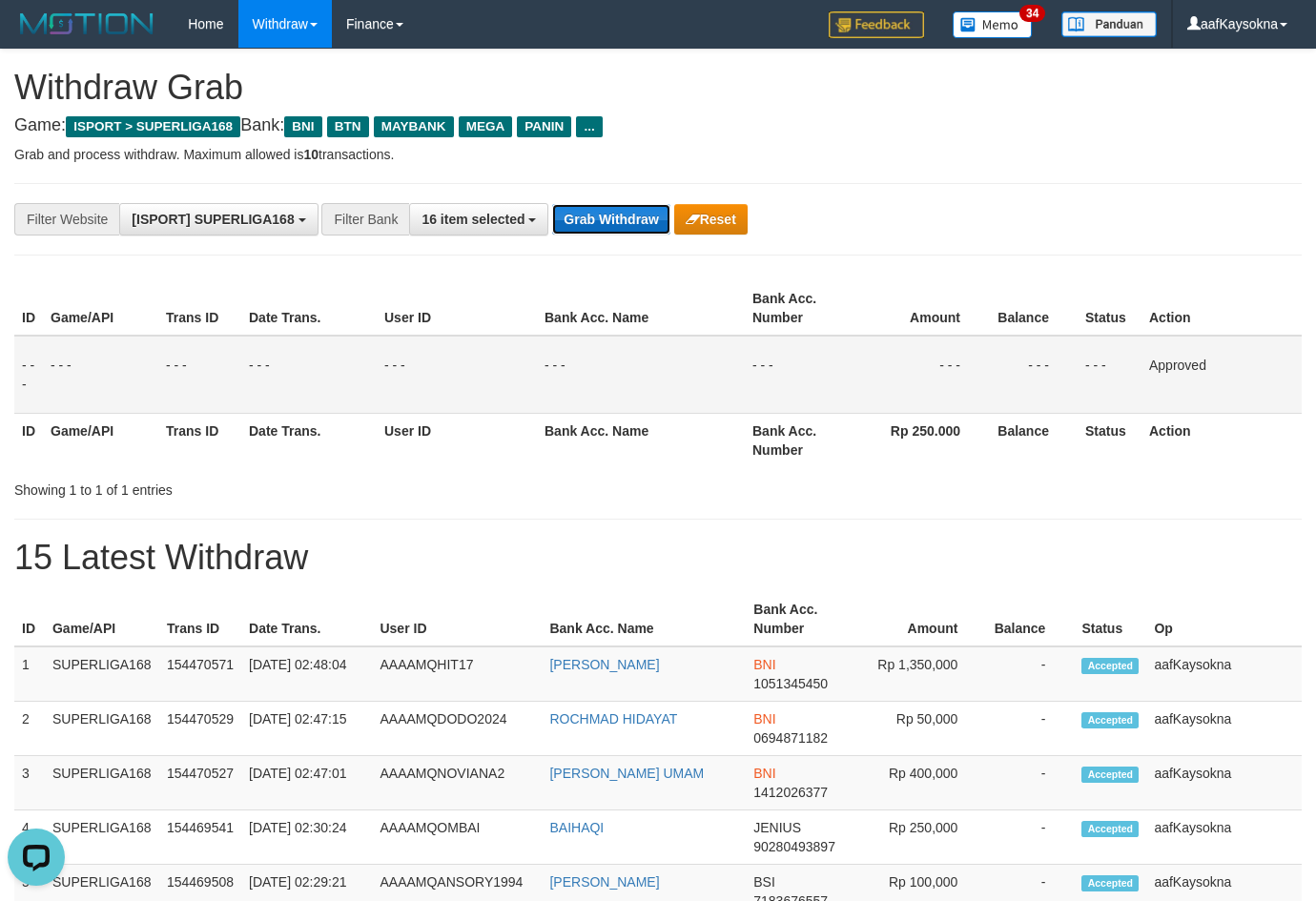
click at [636, 232] on button "Grab Withdraw" at bounding box center [611, 219] width 117 height 30
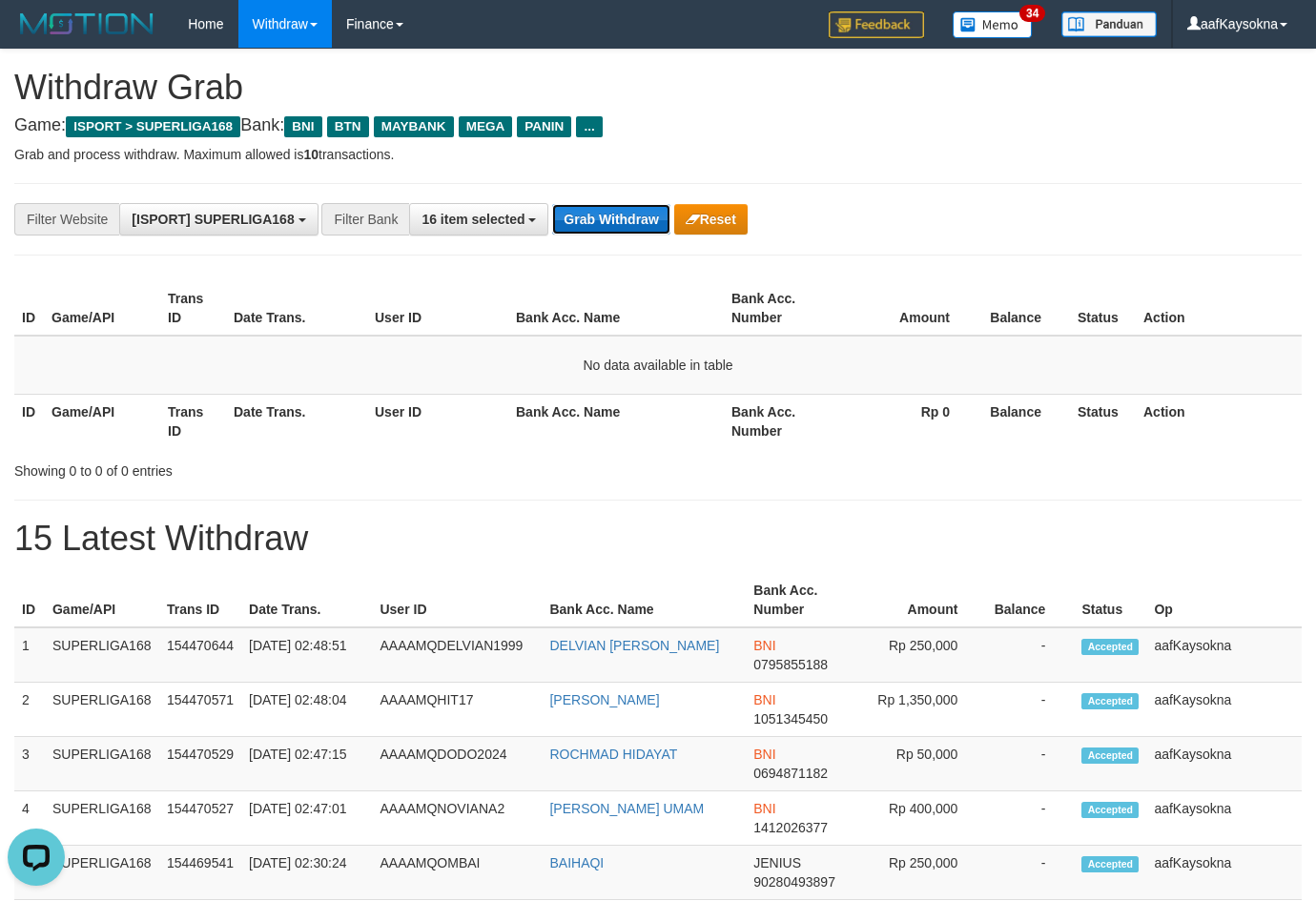
click at [645, 215] on button "Grab Withdraw" at bounding box center [611, 219] width 117 height 30
click at [619, 205] on button "Grab Withdraw" at bounding box center [611, 219] width 117 height 30
click at [620, 212] on button "Grab Withdraw" at bounding box center [611, 219] width 117 height 30
click at [620, 211] on button "Grab Withdraw" at bounding box center [611, 219] width 117 height 30
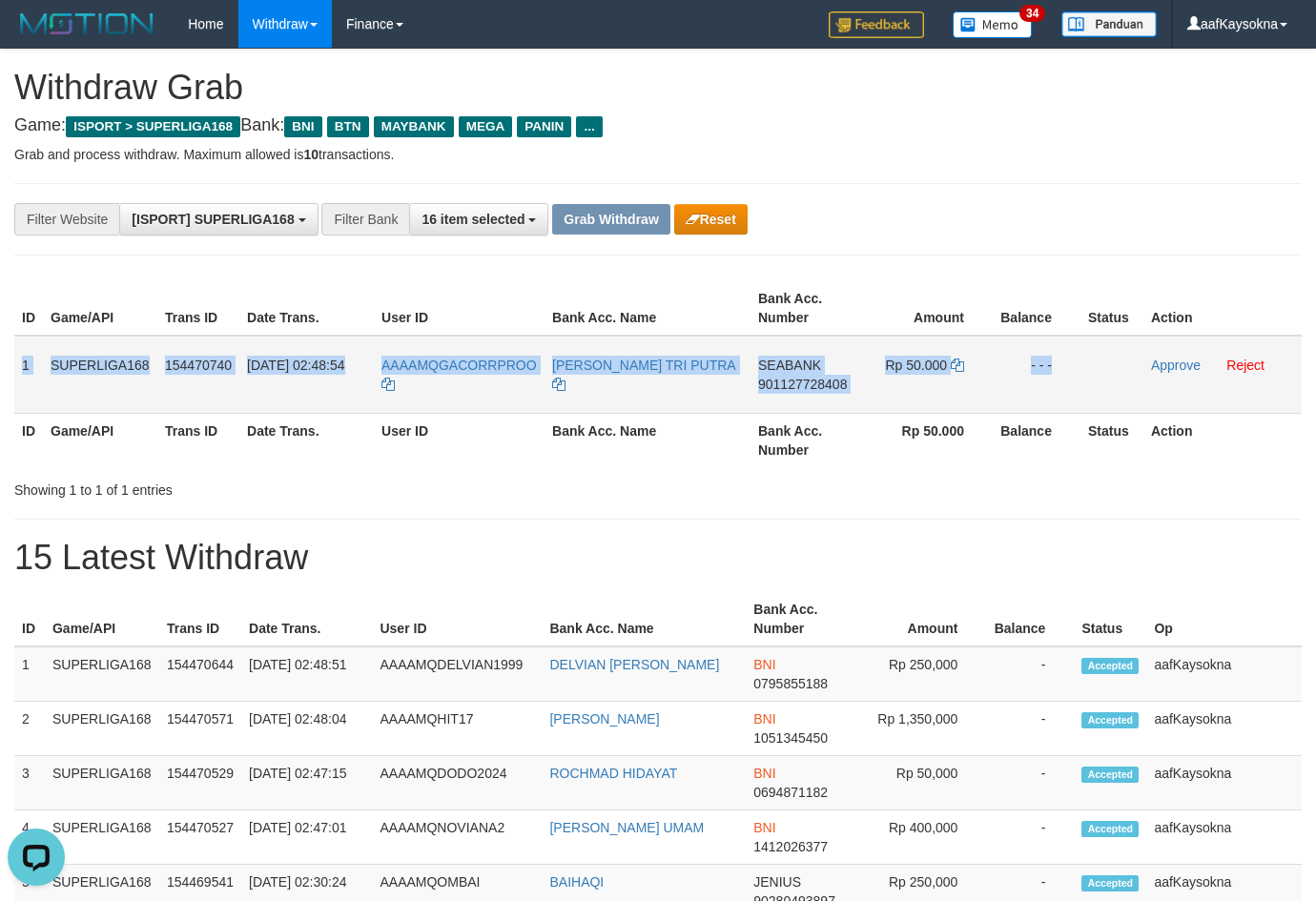
drag, startPoint x: 254, startPoint y: 377, endPoint x: 1110, endPoint y: 361, distance: 856.1
click at [1110, 361] on tr "1 SUPERLIGA168 154470740 01/09/2025 02:48:54 AAAAMQGACORRPROO MUHAMMAD ALAMSYAH…" at bounding box center [658, 374] width 1287 height 78
copy tr "1 SUPERLIGA168 154470740 01/09/2025 02:48:54 AAAAMQGACORRPROO MUHAMMAD ALAMSYAH…"
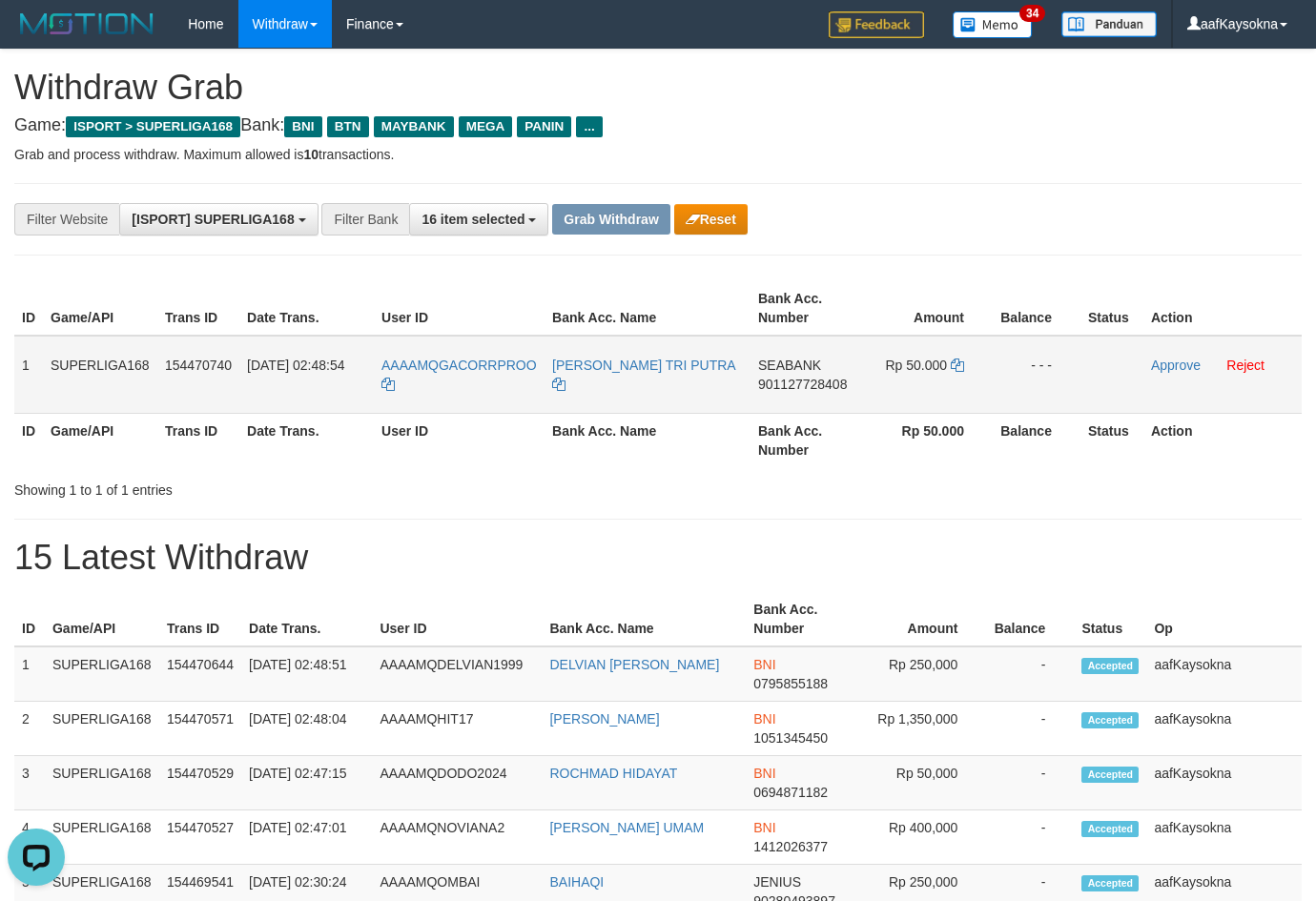
drag, startPoint x: 602, startPoint y: 511, endPoint x: 549, endPoint y: 399, distance: 123.9
drag, startPoint x: 450, startPoint y: 397, endPoint x: 436, endPoint y: 284, distance: 113.9
click at [444, 374] on td "AAAAMQGACORRPROO" at bounding box center [459, 374] width 171 height 78
copy link "ACORRPROO"
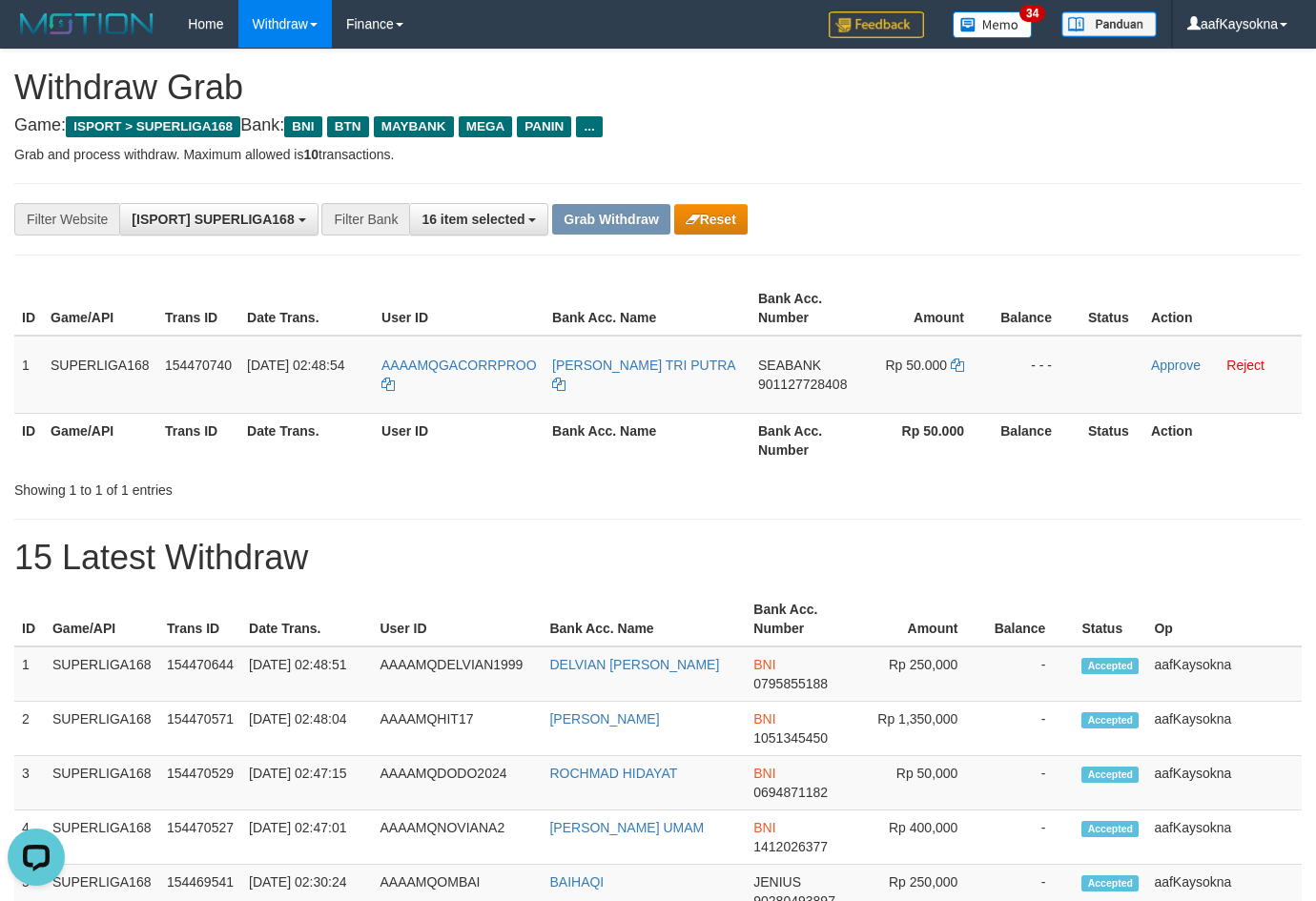
click at [911, 478] on div "Showing 1 to 1 of 1 entries" at bounding box center [658, 486] width 1316 height 27
click at [771, 379] on span "901127728408" at bounding box center [802, 385] width 89 height 16
click at [958, 360] on icon at bounding box center [957, 365] width 14 height 14
drag, startPoint x: 1159, startPoint y: 368, endPoint x: 729, endPoint y: 187, distance: 466.5
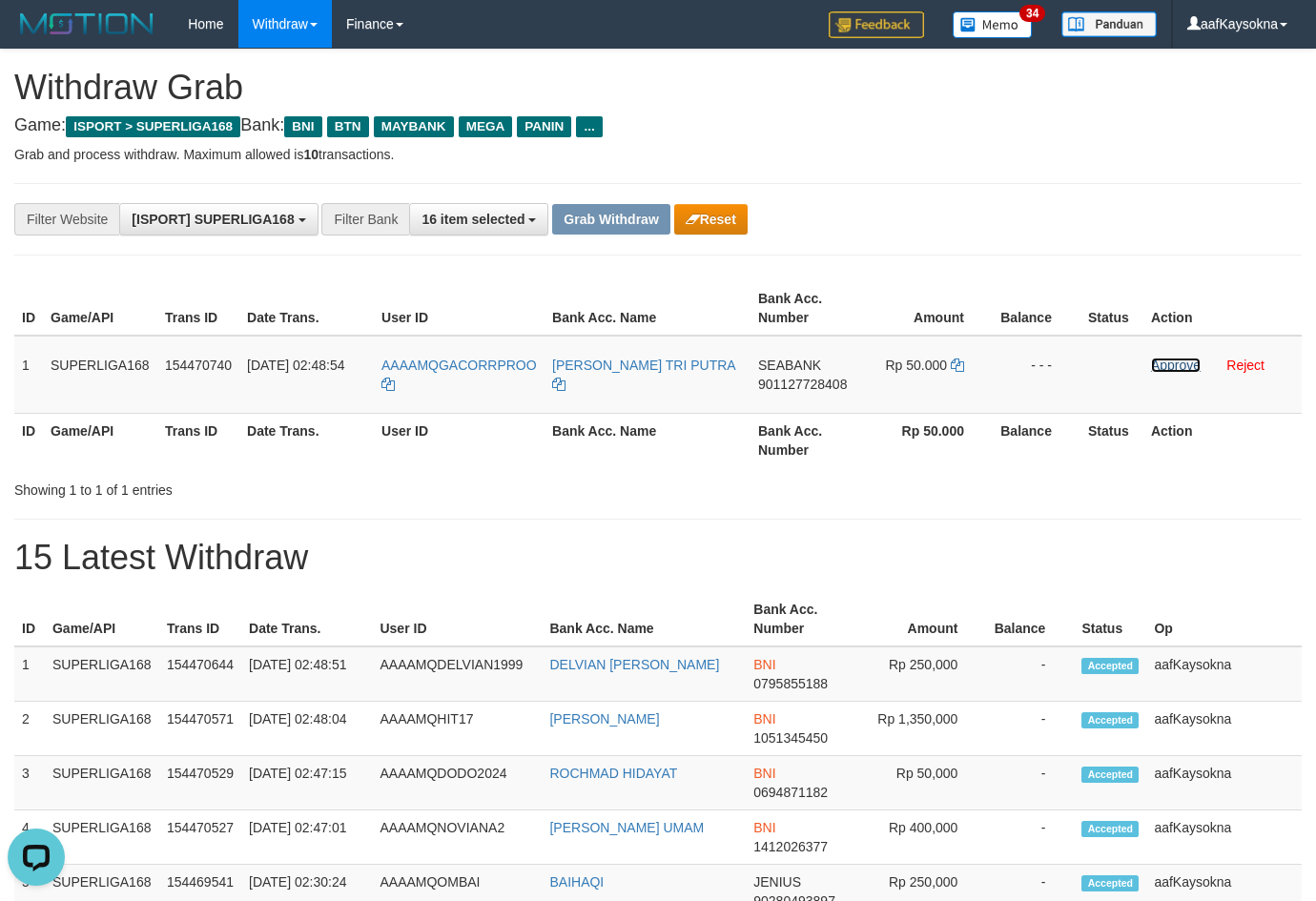
click at [1159, 368] on link "Approve" at bounding box center [1175, 365] width 49 height 16
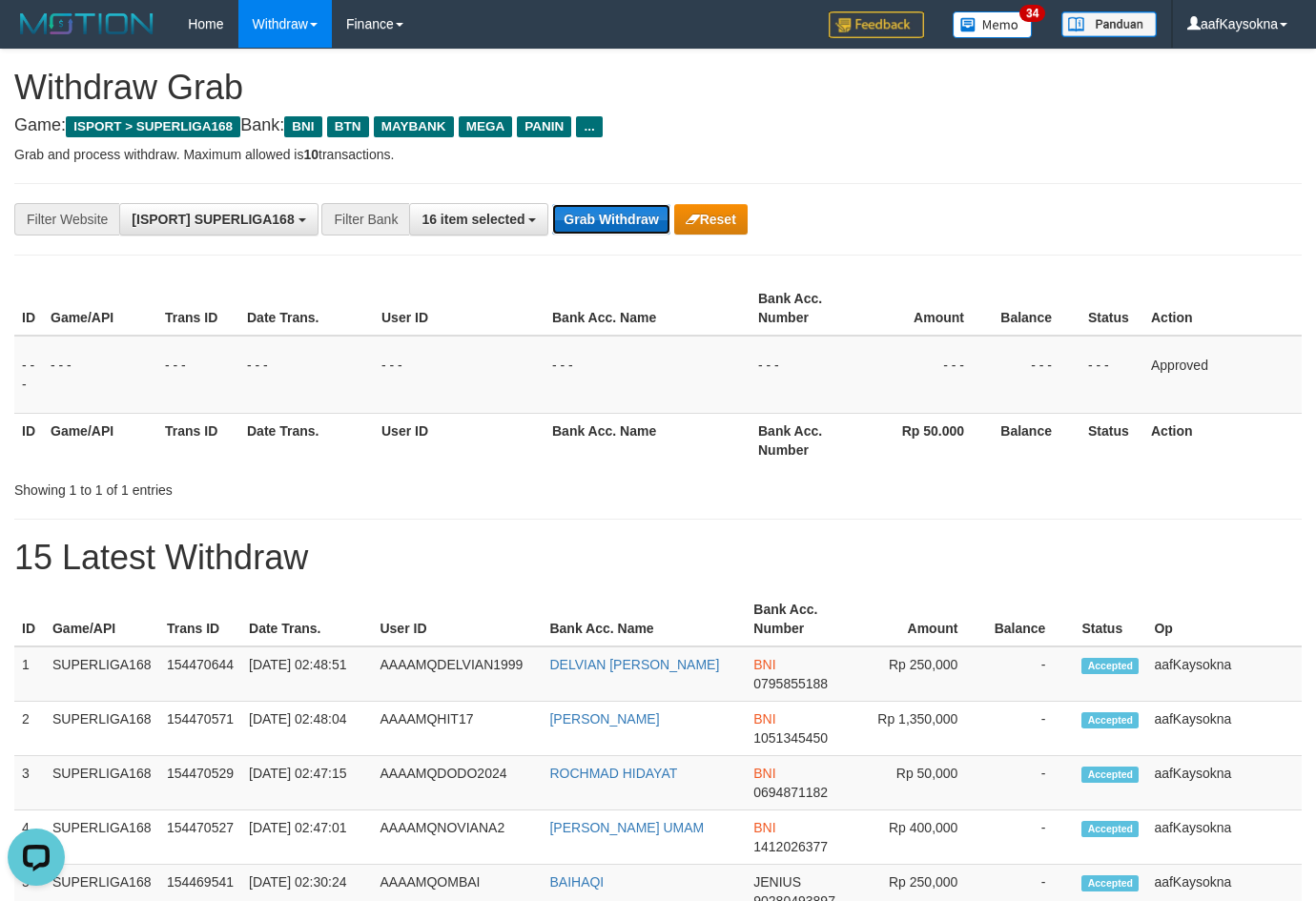
drag, startPoint x: 663, startPoint y: 204, endPoint x: 614, endPoint y: 207, distance: 49.1
click at [663, 204] on button "Grab Withdraw" at bounding box center [611, 219] width 117 height 30
click at [603, 207] on button "Grab Withdraw" at bounding box center [611, 219] width 117 height 30
drag, startPoint x: 603, startPoint y: 207, endPoint x: 1329, endPoint y: 294, distance: 731.2
click at [604, 215] on button "Grab Withdraw" at bounding box center [611, 219] width 117 height 30
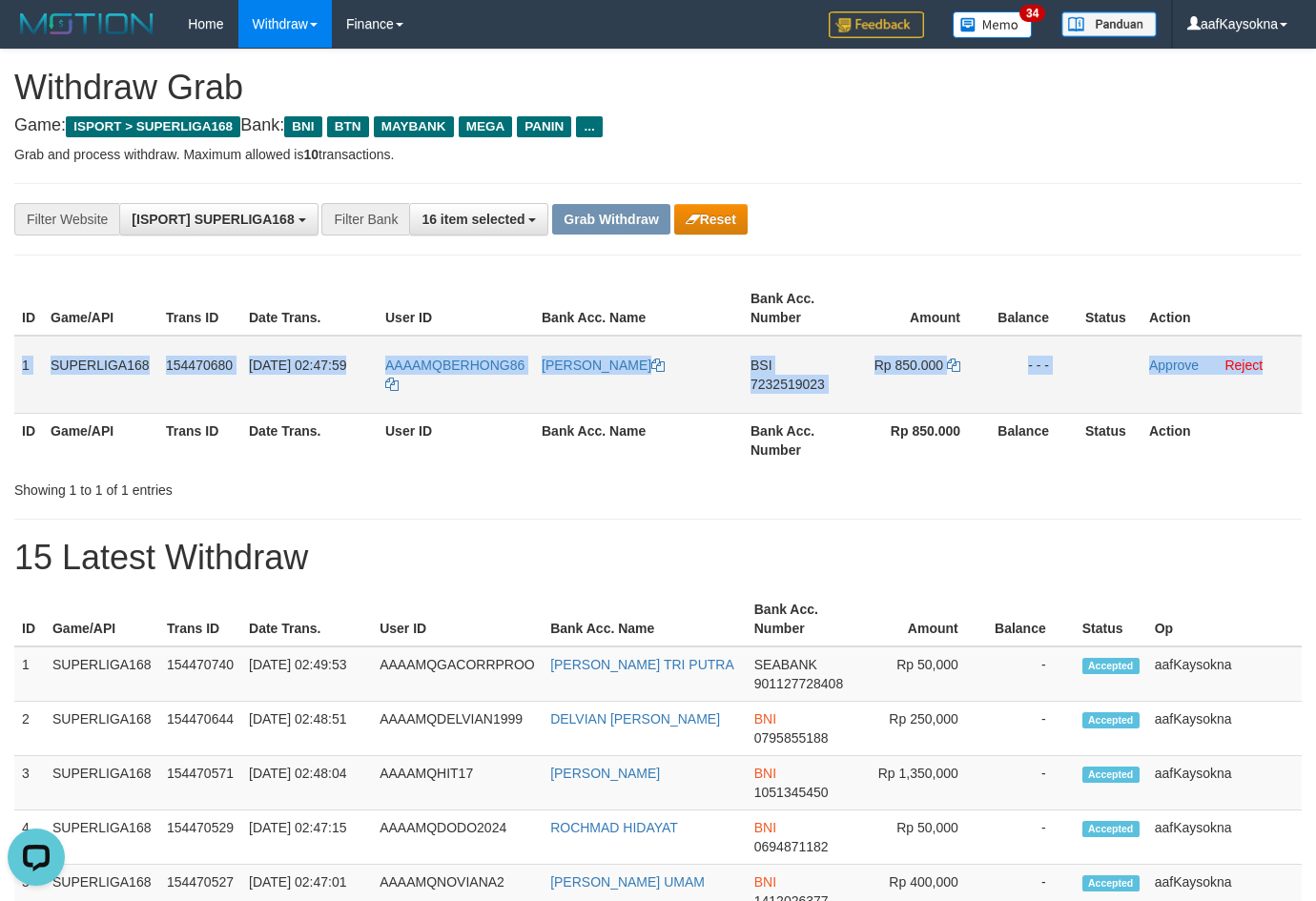
drag, startPoint x: 16, startPoint y: 382, endPoint x: 1275, endPoint y: 384, distance: 1259.0
click at [1275, 384] on tr "1 SUPERLIGA168 154470680 [DATE] 02:47:59 AAAAMQBERHONG86 ISMA FAUZI BSI 7232519…" at bounding box center [658, 374] width 1287 height 78
copy tr "1 SUPERLIGA168 154470680 [DATE] 02:47:59 AAAAMQBERHONG86 ISMA FAUZI BSI 7232519…"
click at [798, 389] on span "7232519023" at bounding box center [787, 385] width 75 height 16
copy tr "1 SUPERLIGA168 154470680 [DATE] 02:47:59 AAAAMQBERHONG86 ISMA FAUZI BSI 7232519…"
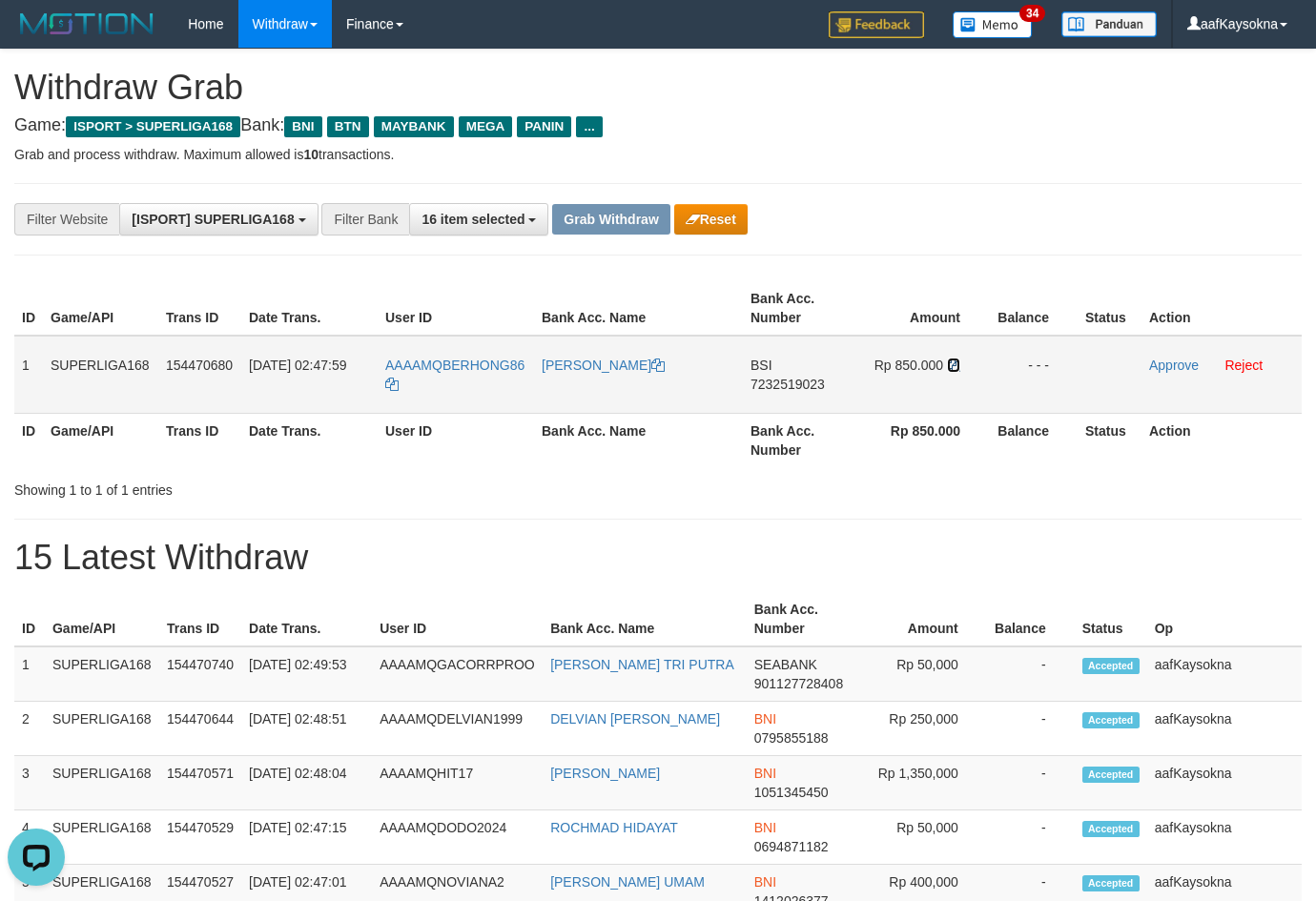
click at [954, 362] on icon at bounding box center [954, 365] width 14 height 14
click at [1158, 367] on link "Approve" at bounding box center [1174, 365] width 49 height 16
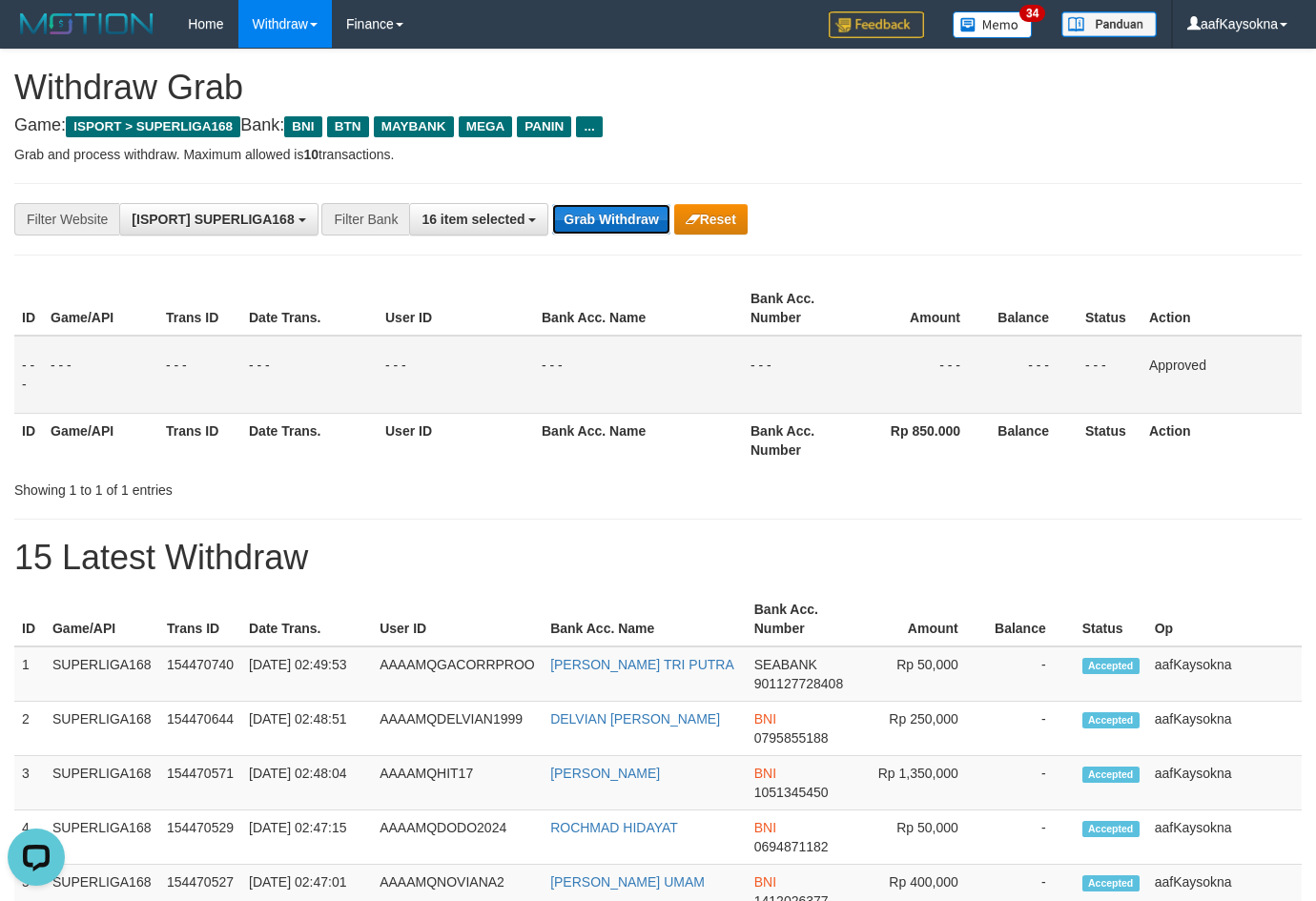
click at [639, 221] on button "Grab Withdraw" at bounding box center [611, 219] width 117 height 30
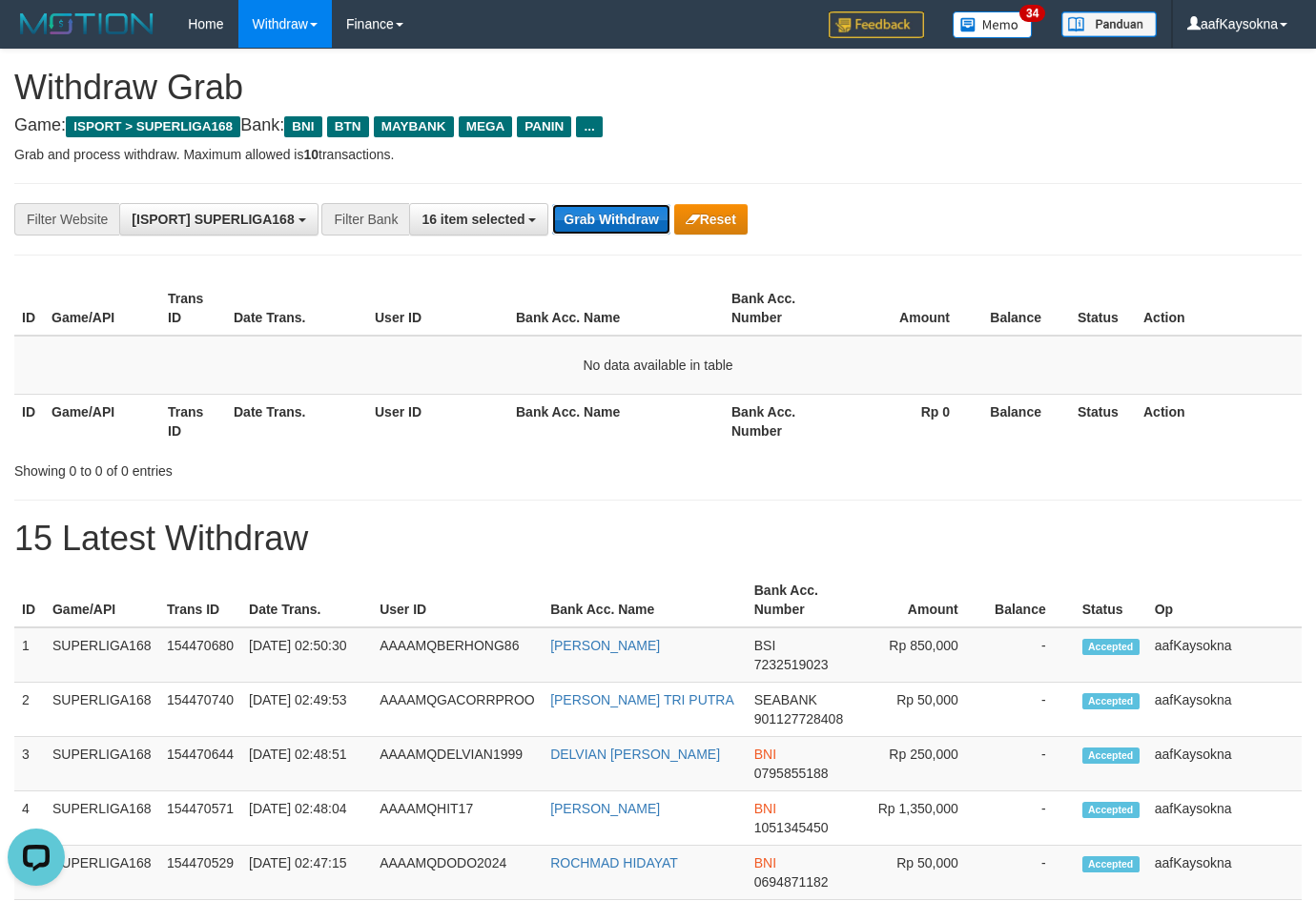
click at [569, 220] on button "Grab Withdraw" at bounding box center [611, 219] width 117 height 30
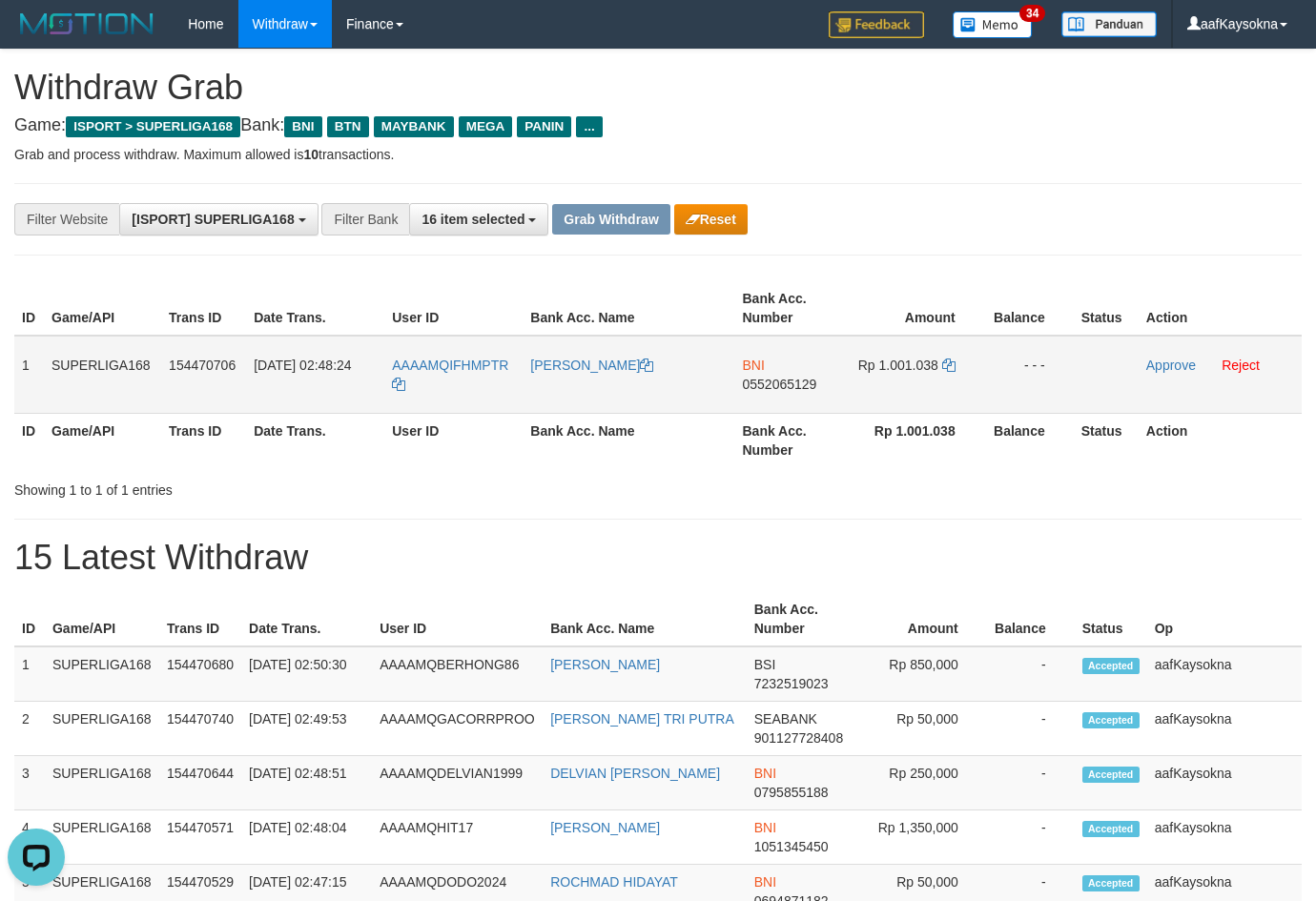
drag, startPoint x: 9, startPoint y: 365, endPoint x: 115, endPoint y: 366, distance: 106.0
click at [136, 351] on div "ID Game/API Trans ID Date Trans. User ID Bank Acc. Name Bank Acc. Number Amount…" at bounding box center [658, 374] width 1316 height 198
click at [114, 367] on td "SUPERLIGA168" at bounding box center [102, 374] width 117 height 78
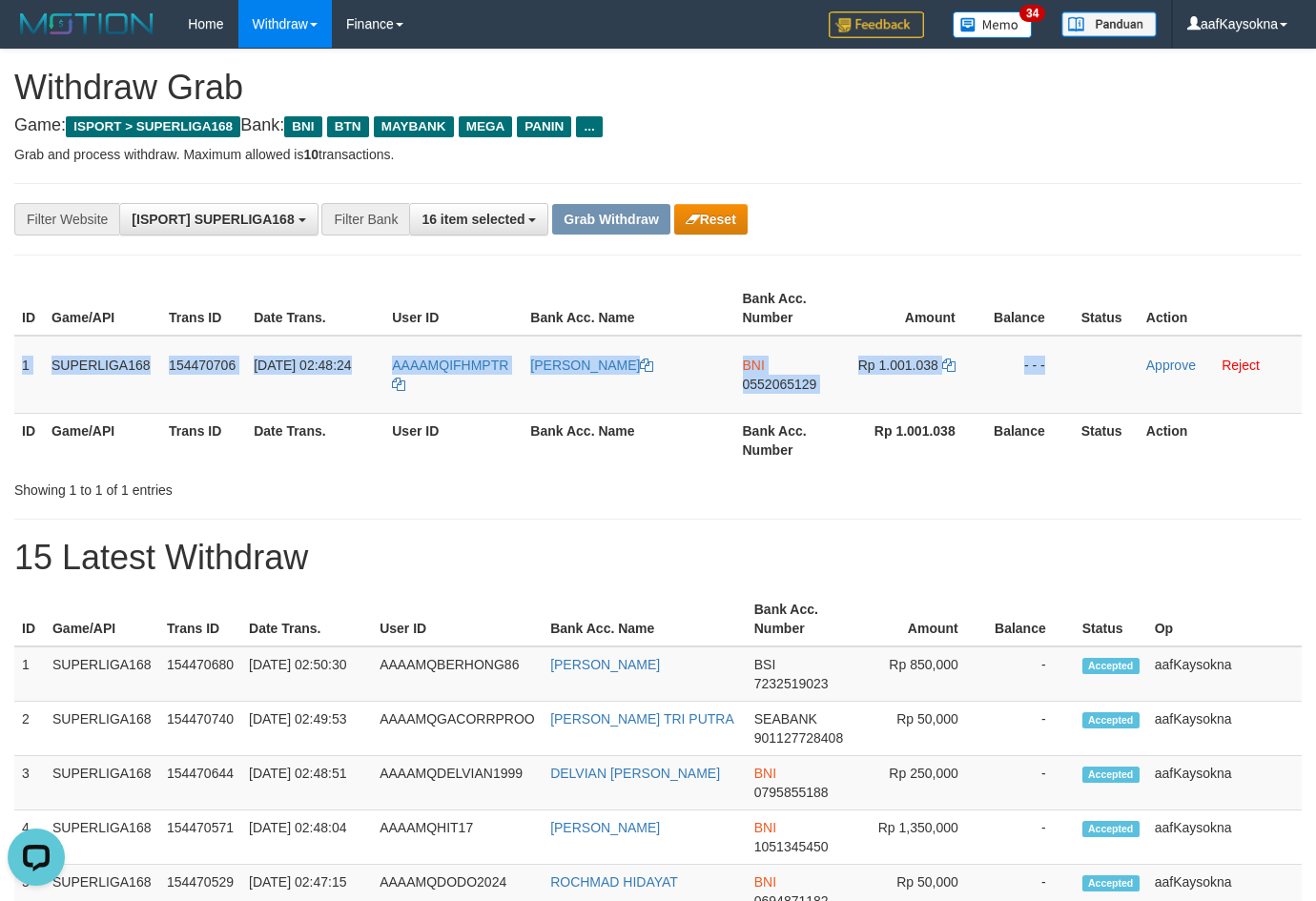
drag, startPoint x: 25, startPoint y: 370, endPoint x: 1271, endPoint y: 428, distance: 1247.3
click at [1111, 379] on tr "1 SUPERLIGA168 154470706 01/09/2025 02:48:24 AAAAMQIFHMPTR IFHAM SAPUTRA BNI 05…" at bounding box center [658, 374] width 1287 height 78
copy tr "1 SUPERLIGA168 154470706 01/09/2025 02:48:24 AAAAMQIFHMPTR IFHAM SAPUTRA BNI 05…"
click at [811, 380] on span "0552065129" at bounding box center [779, 385] width 75 height 16
copy tr "1 SUPERLIGA168 154470706 01/09/2025 02:48:24 AAAAMQIFHMPTR IFHAM SAPUTRA BNI 05…"
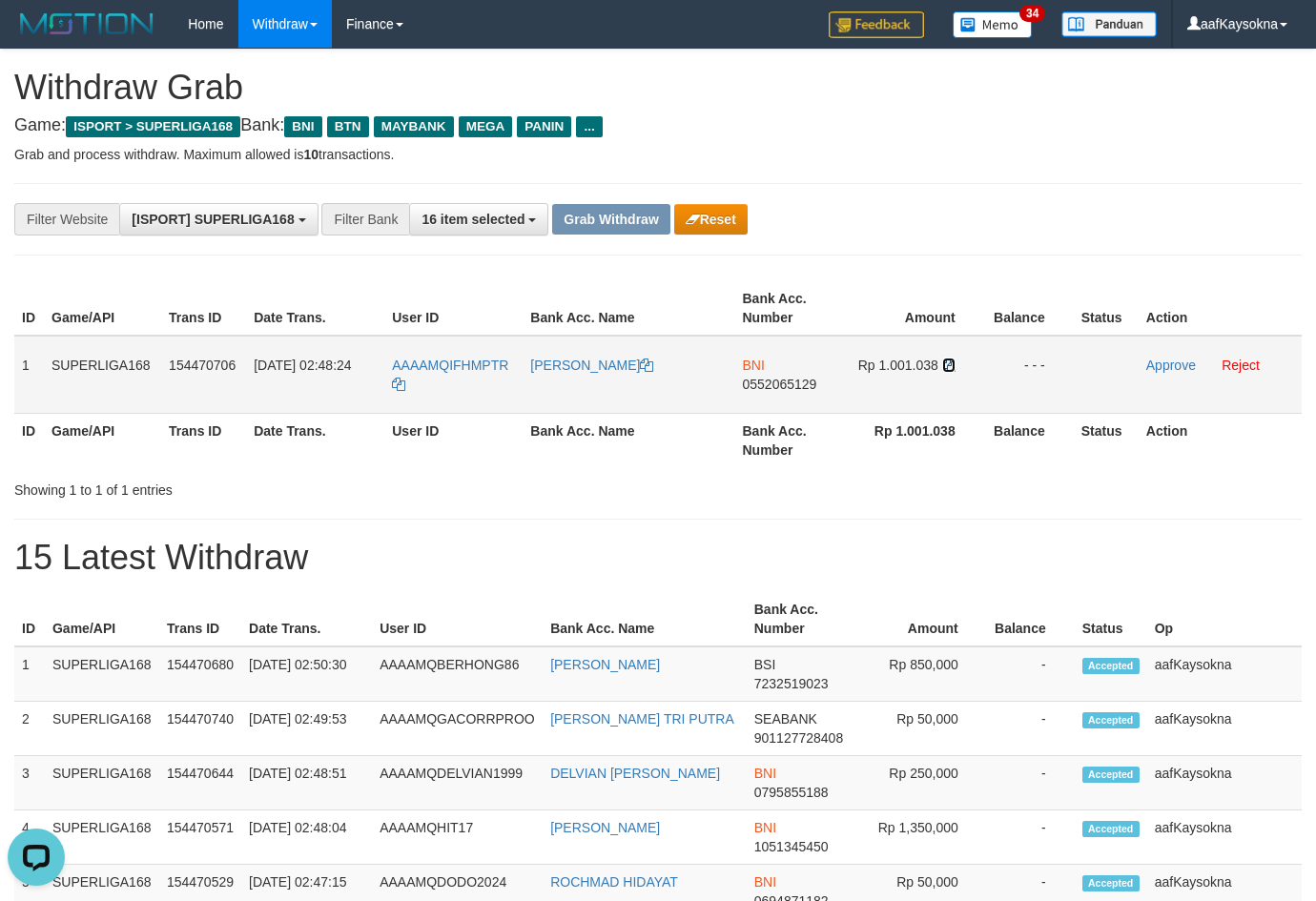
click at [951, 364] on icon at bounding box center [949, 365] width 14 height 14
click at [1164, 362] on link "Approve" at bounding box center [1171, 365] width 49 height 16
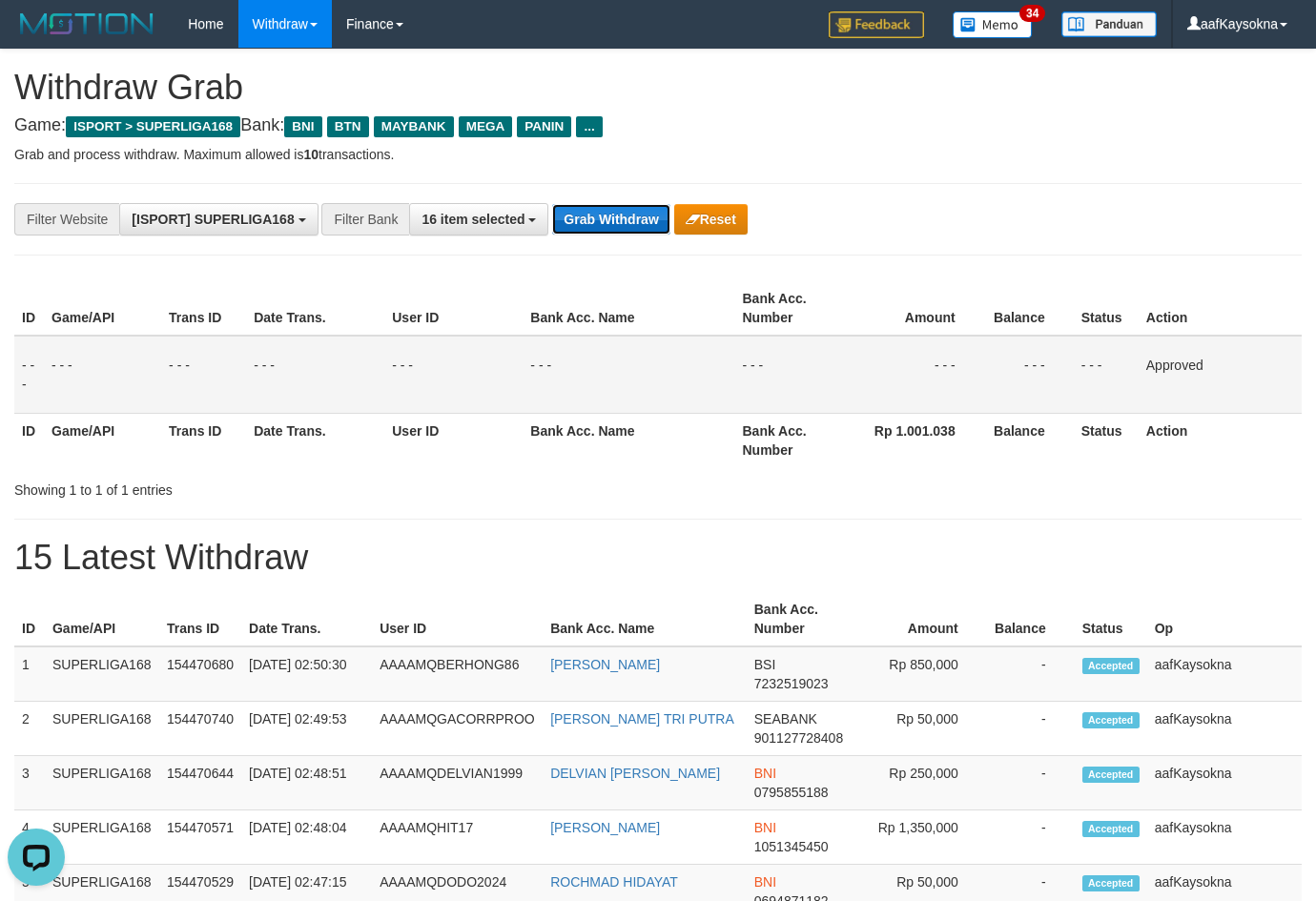
click at [608, 225] on button "Grab Withdraw" at bounding box center [611, 219] width 117 height 30
click at [608, 227] on button "Grab Withdraw" at bounding box center [611, 219] width 117 height 30
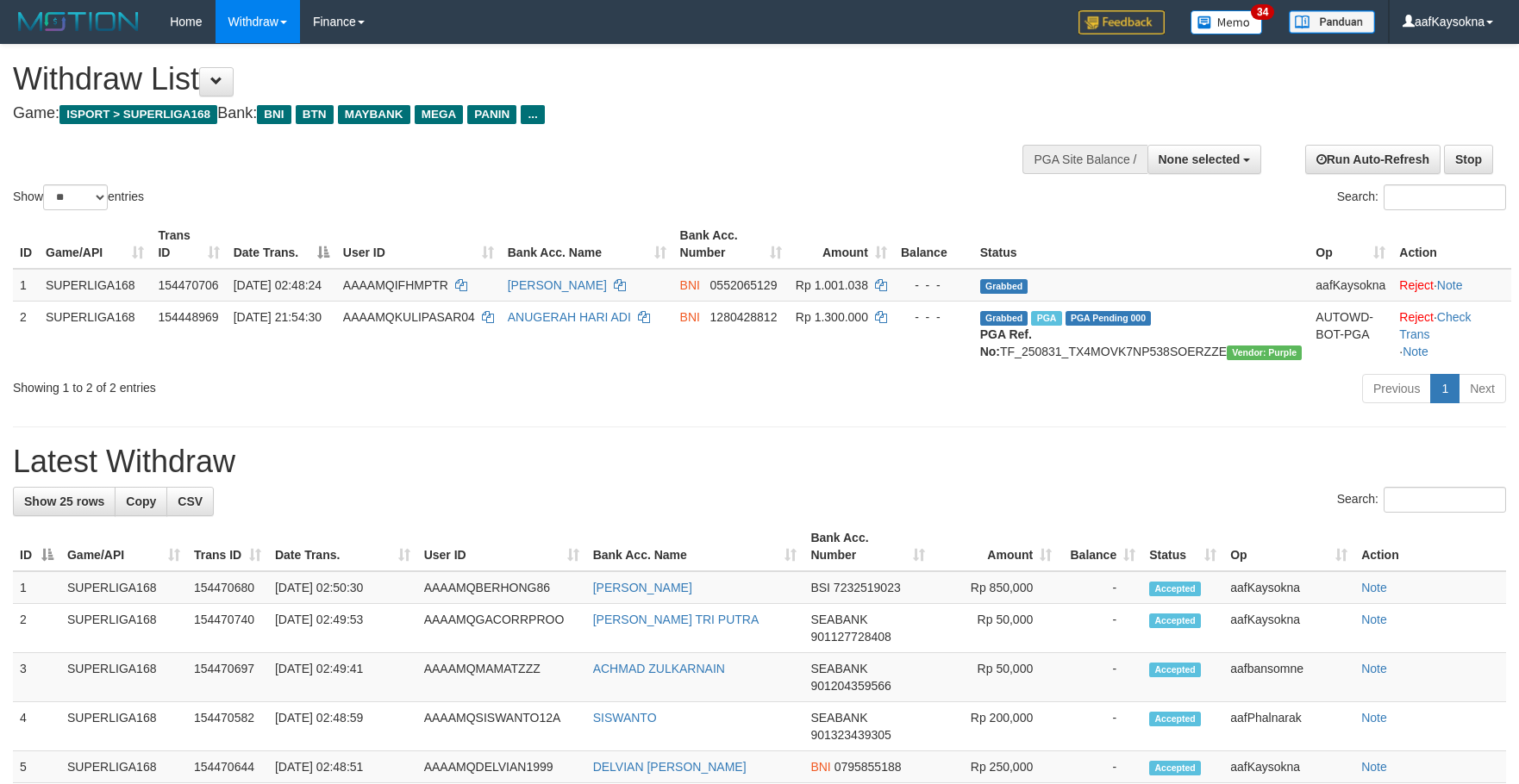
select select
select select "**"
select select
select select "**"
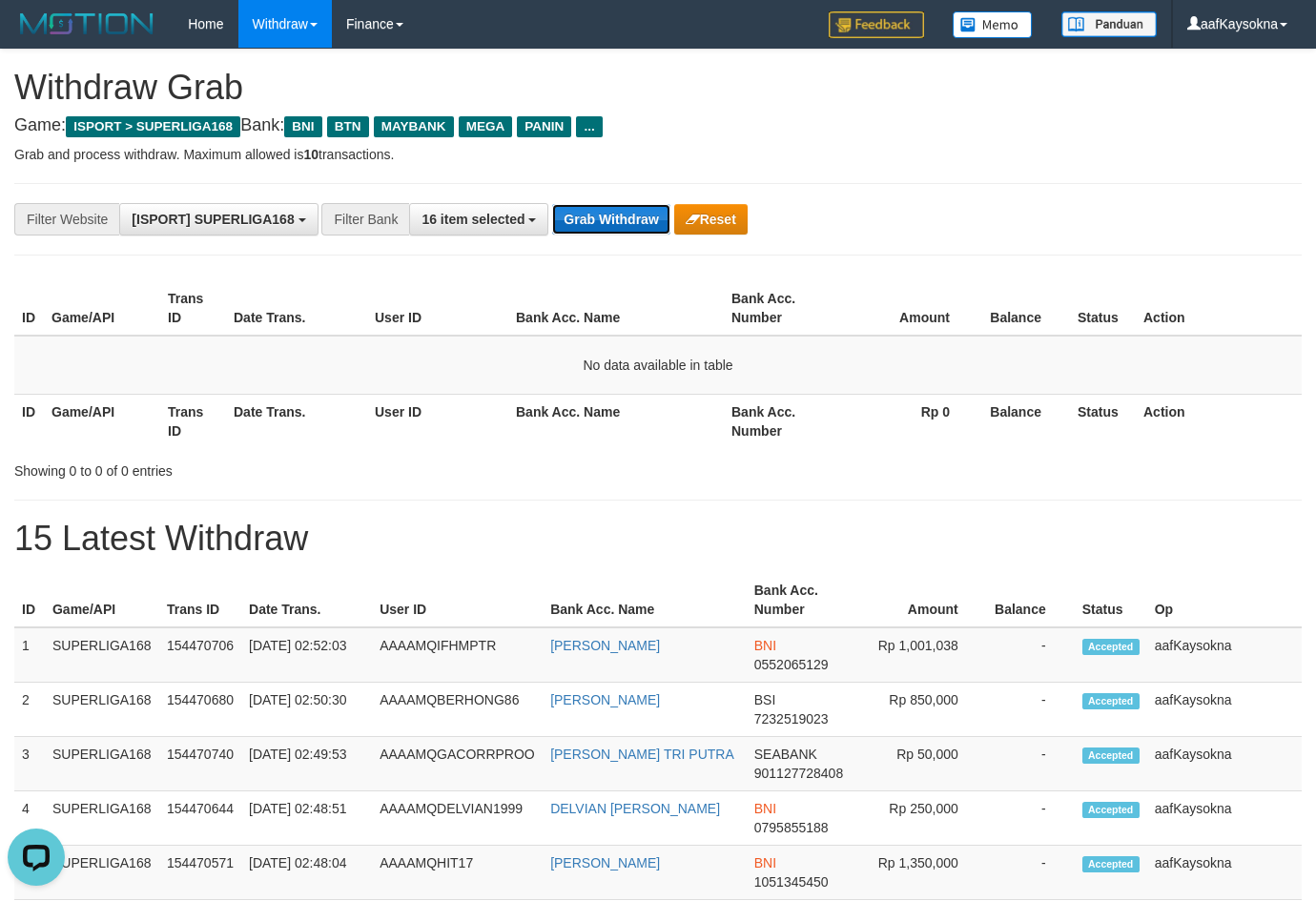
click at [626, 215] on button "Grab Withdraw" at bounding box center [611, 219] width 117 height 30
click at [608, 234] on div "**********" at bounding box center [548, 219] width 1096 height 32
click at [612, 226] on button "Grab Withdraw" at bounding box center [611, 219] width 117 height 30
click at [613, 218] on button "Grab Withdraw" at bounding box center [611, 219] width 117 height 30
click at [613, 212] on button "Grab Withdraw" at bounding box center [611, 219] width 117 height 30
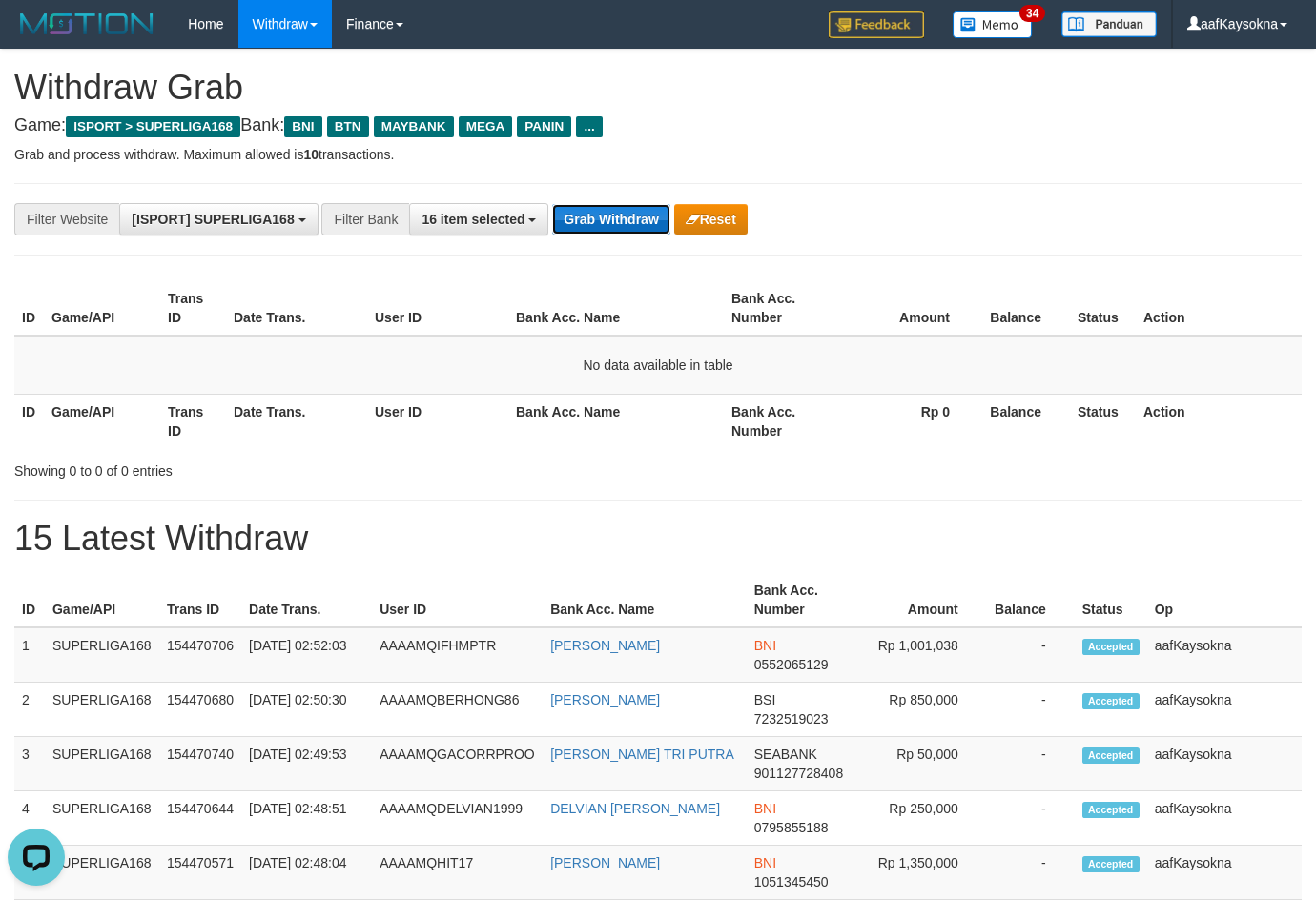
click at [613, 212] on button "Grab Withdraw" at bounding box center [611, 219] width 117 height 30
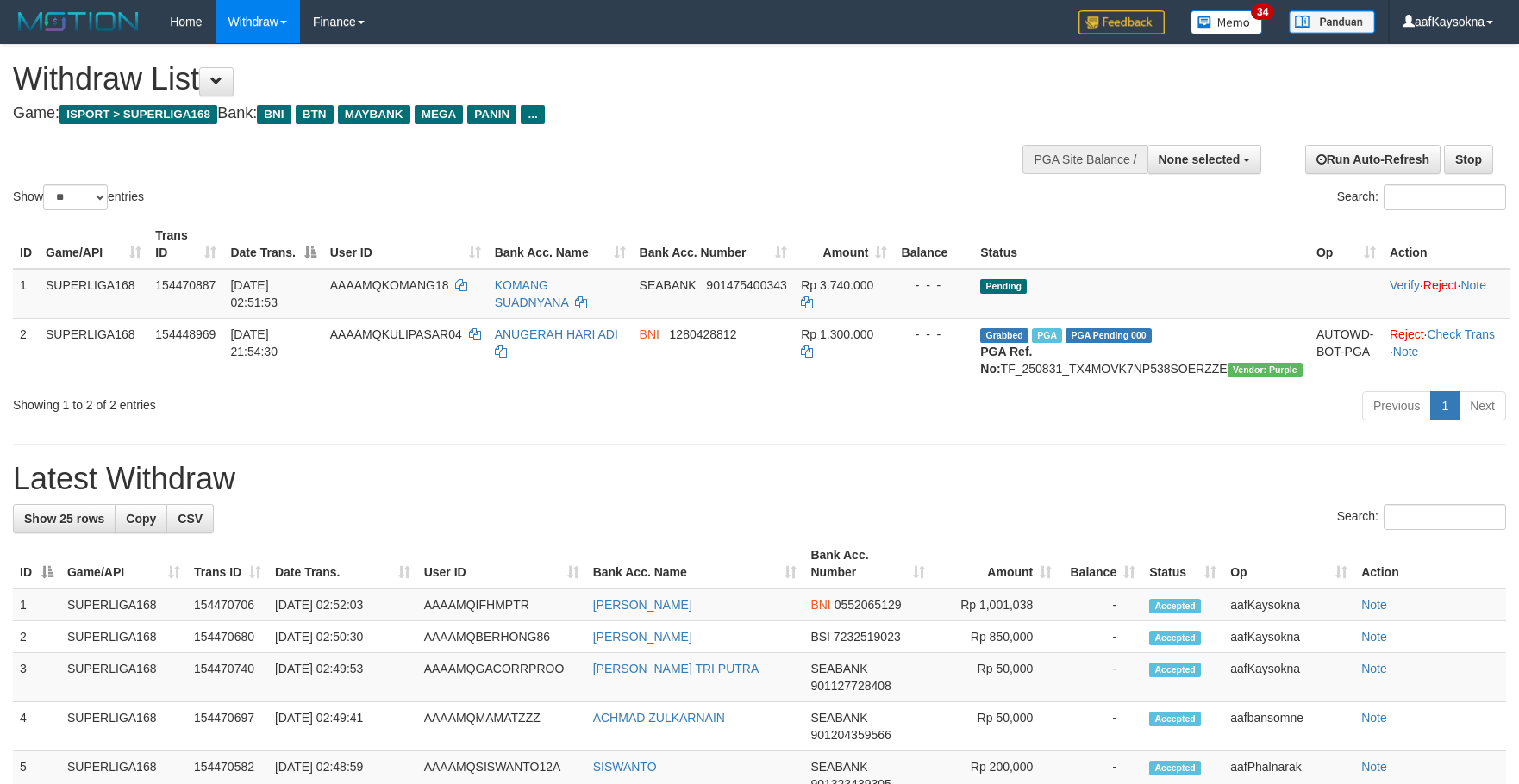
select select
select select "**"
select select
select select "**"
